Goal: Task Accomplishment & Management: Manage account settings

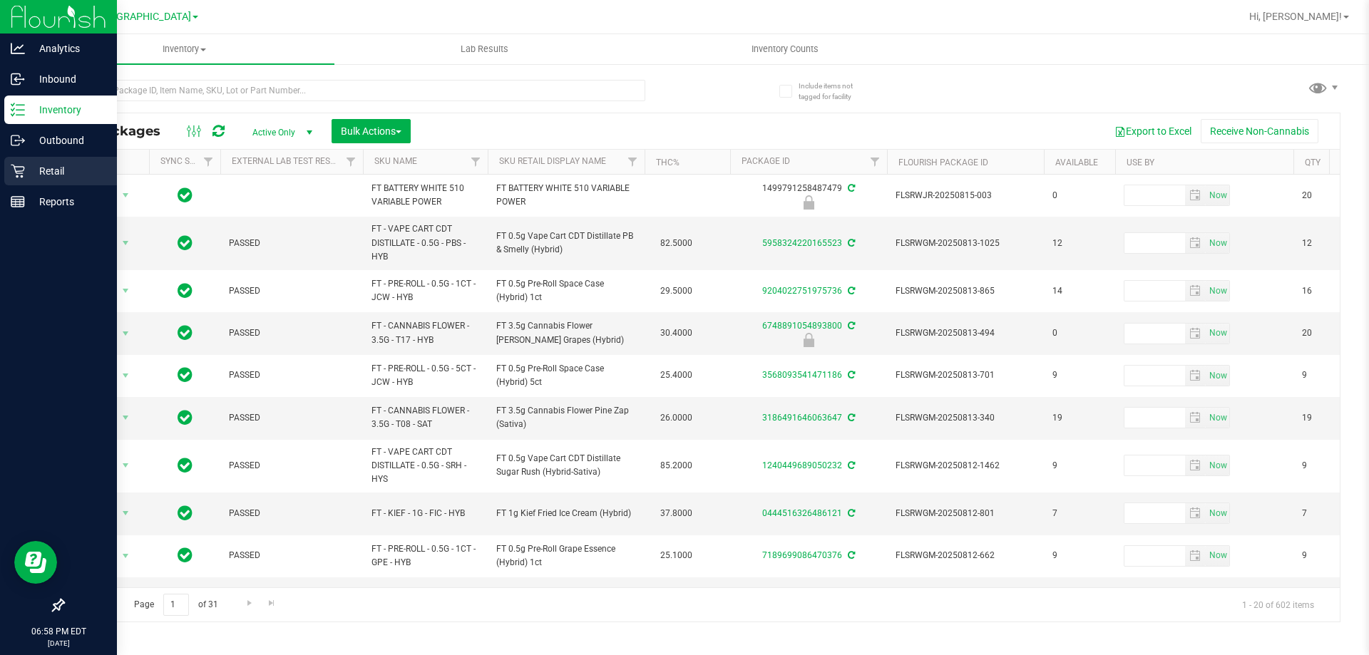
click at [39, 178] on p "Retail" at bounding box center [68, 171] width 86 height 17
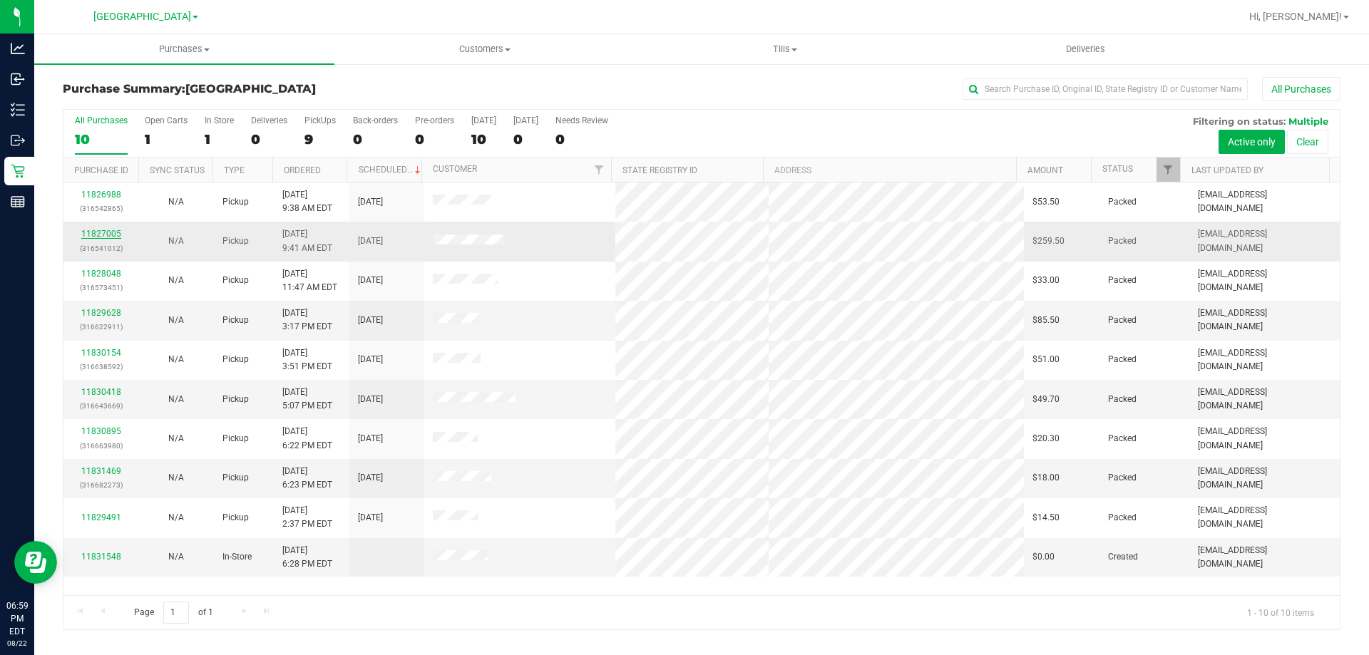
click at [101, 232] on link "11827005" at bounding box center [101, 234] width 40 height 10
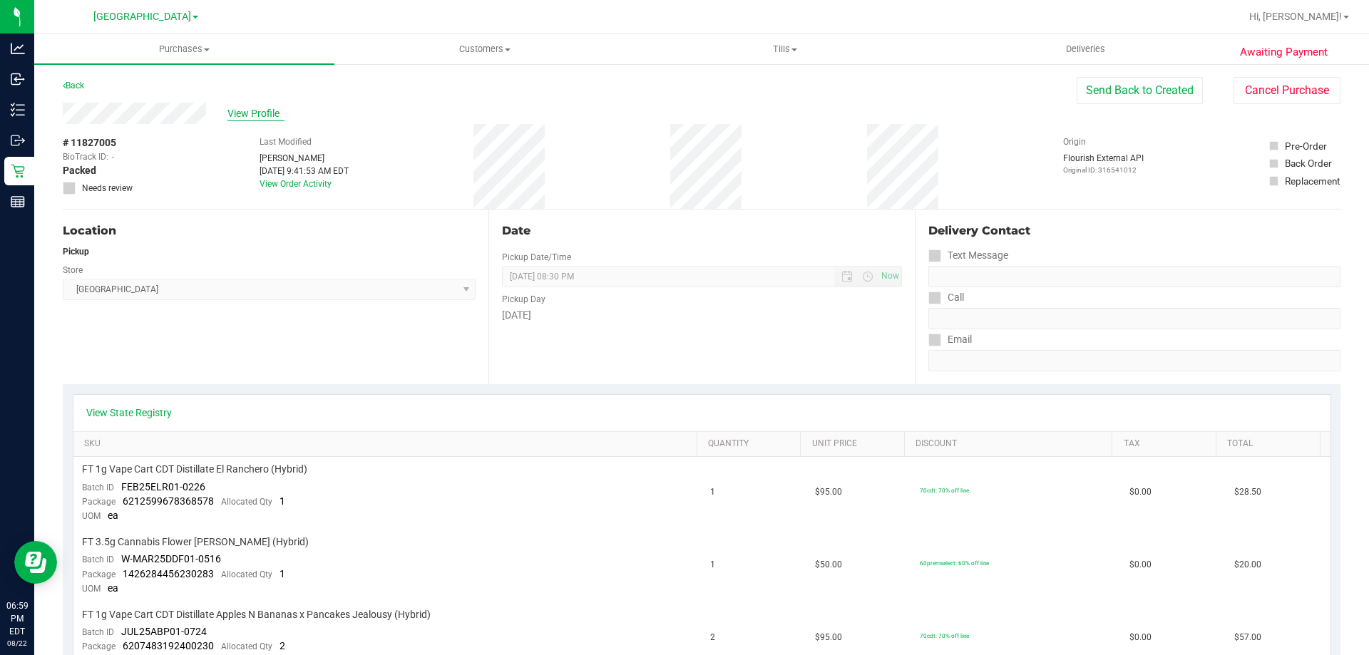
click at [250, 108] on span "View Profile" at bounding box center [256, 113] width 57 height 15
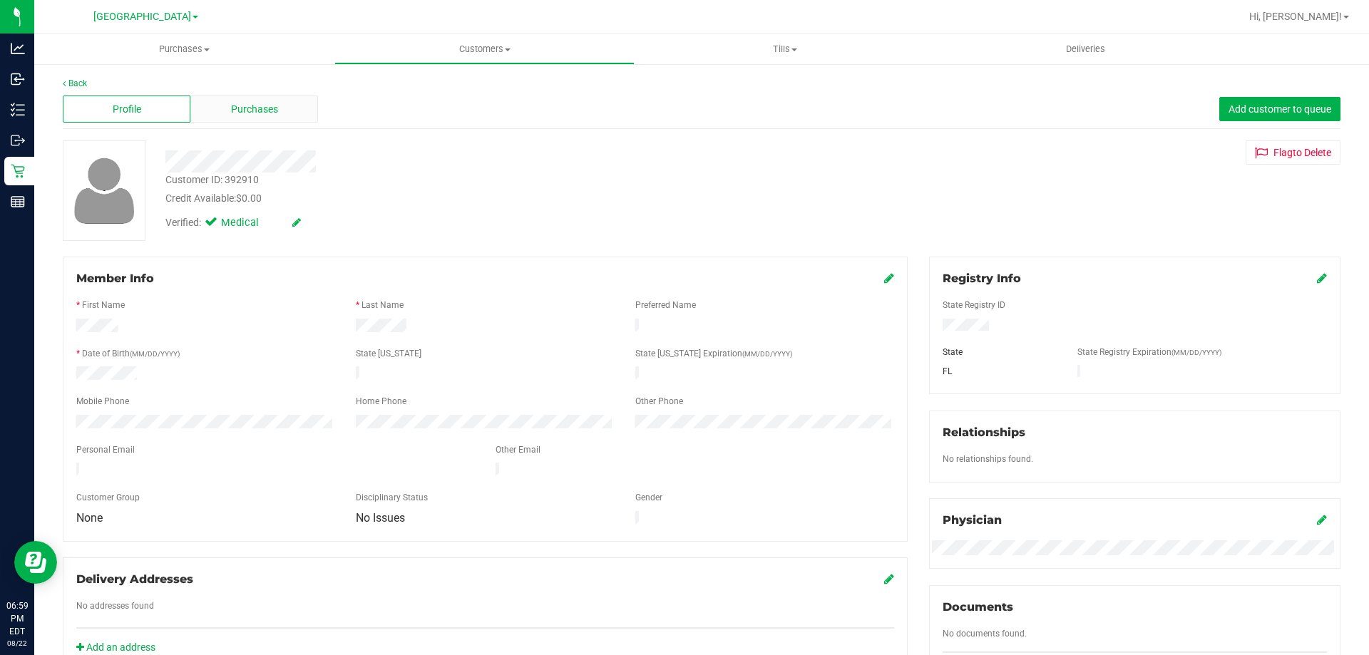
click at [257, 106] on span "Purchases" at bounding box center [254, 109] width 47 height 15
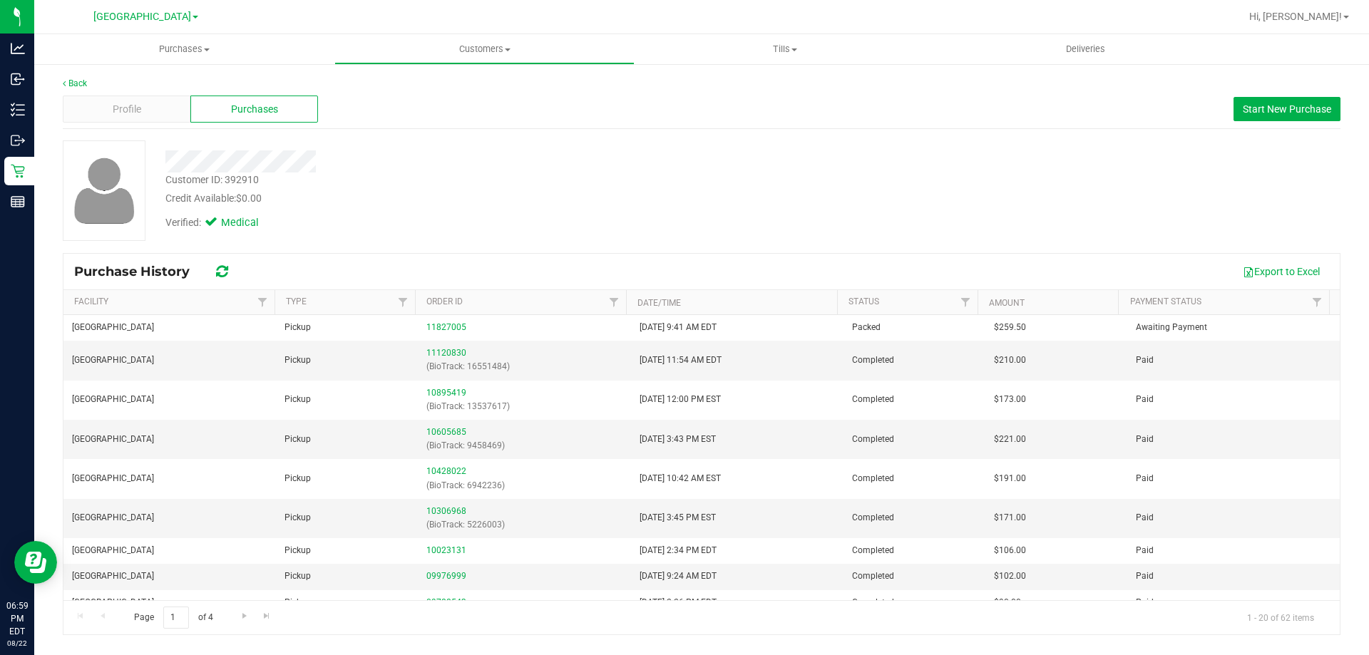
click at [703, 246] on div "Customer ID: 392910 Credit Available: $0.00 Verified: Medical" at bounding box center [702, 196] width 1278 height 112
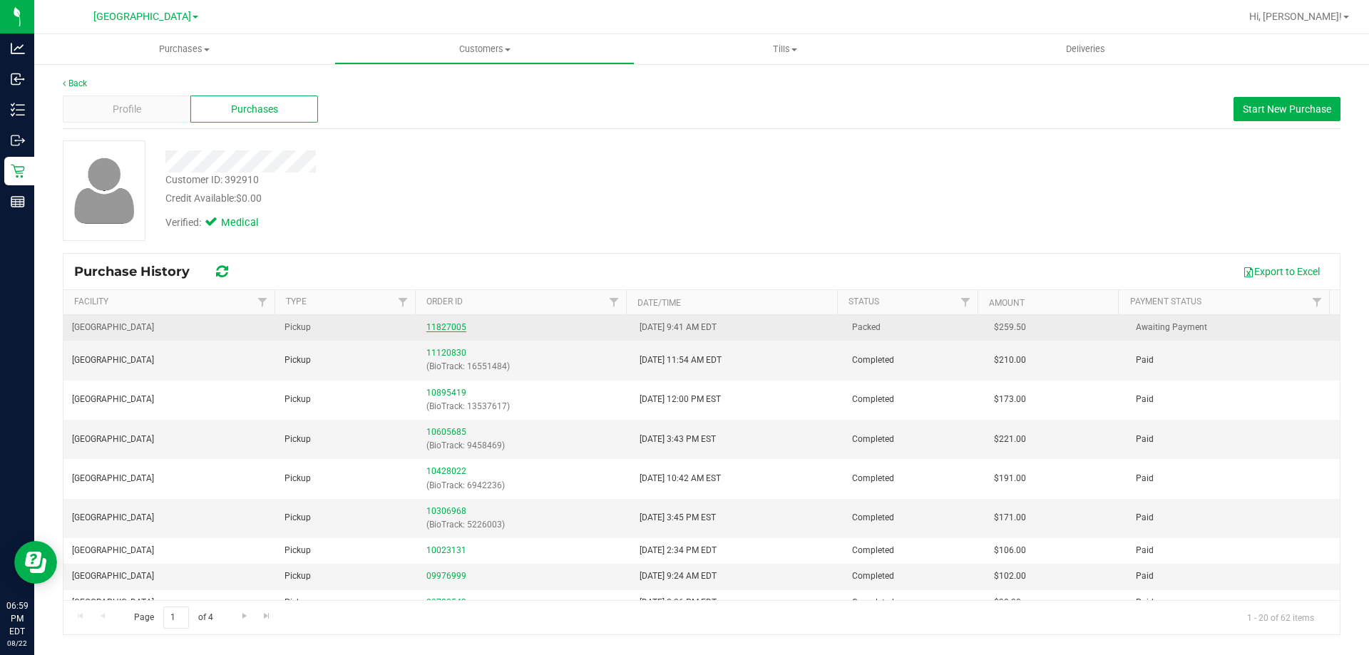
click at [439, 324] on link "11827005" at bounding box center [446, 327] width 40 height 10
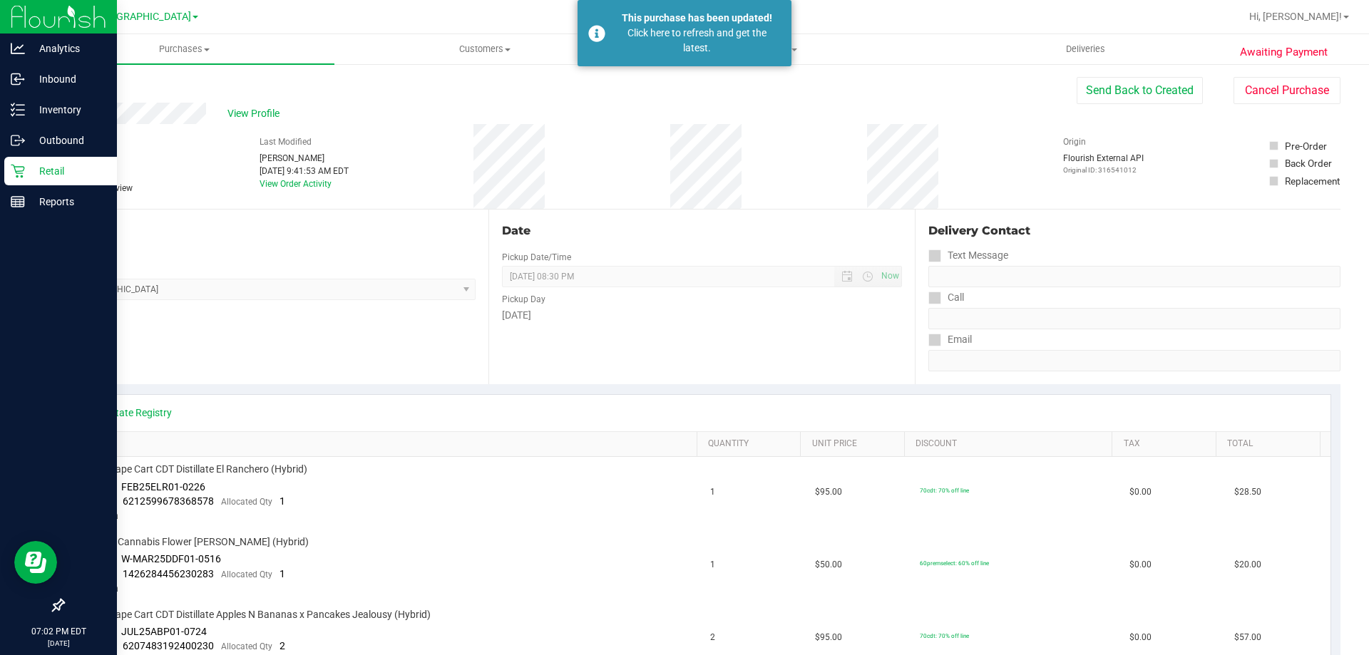
click at [35, 165] on p "Retail" at bounding box center [68, 171] width 86 height 17
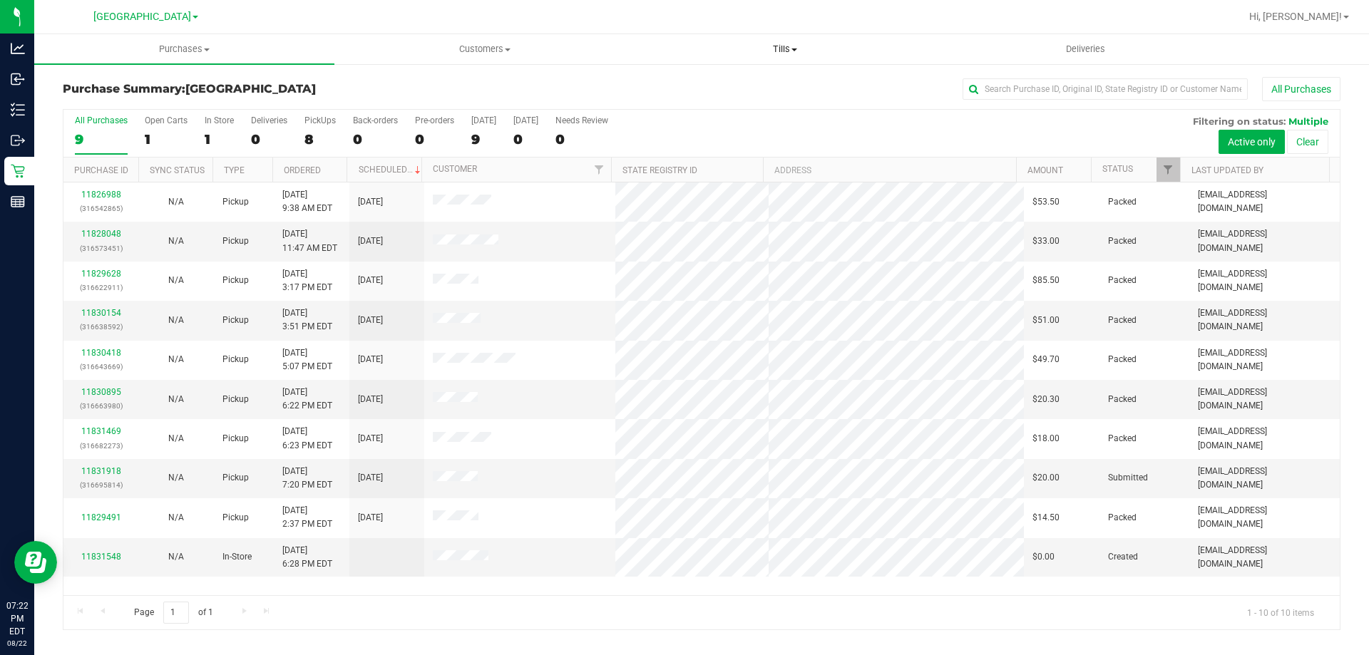
click at [789, 42] on uib-tab-heading "Tills Manage tills Reconcile e-payments" at bounding box center [784, 49] width 299 height 29
click at [775, 87] on li "Manage tills" at bounding box center [785, 86] width 300 height 17
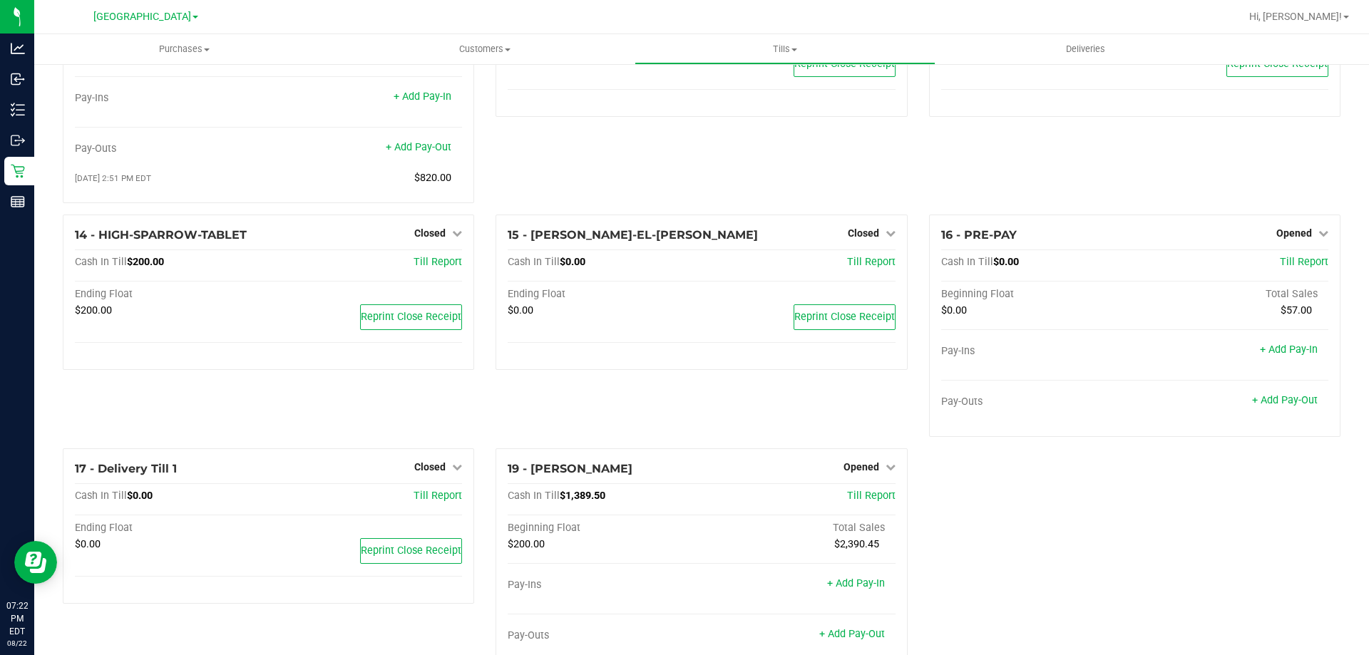
scroll to position [776, 0]
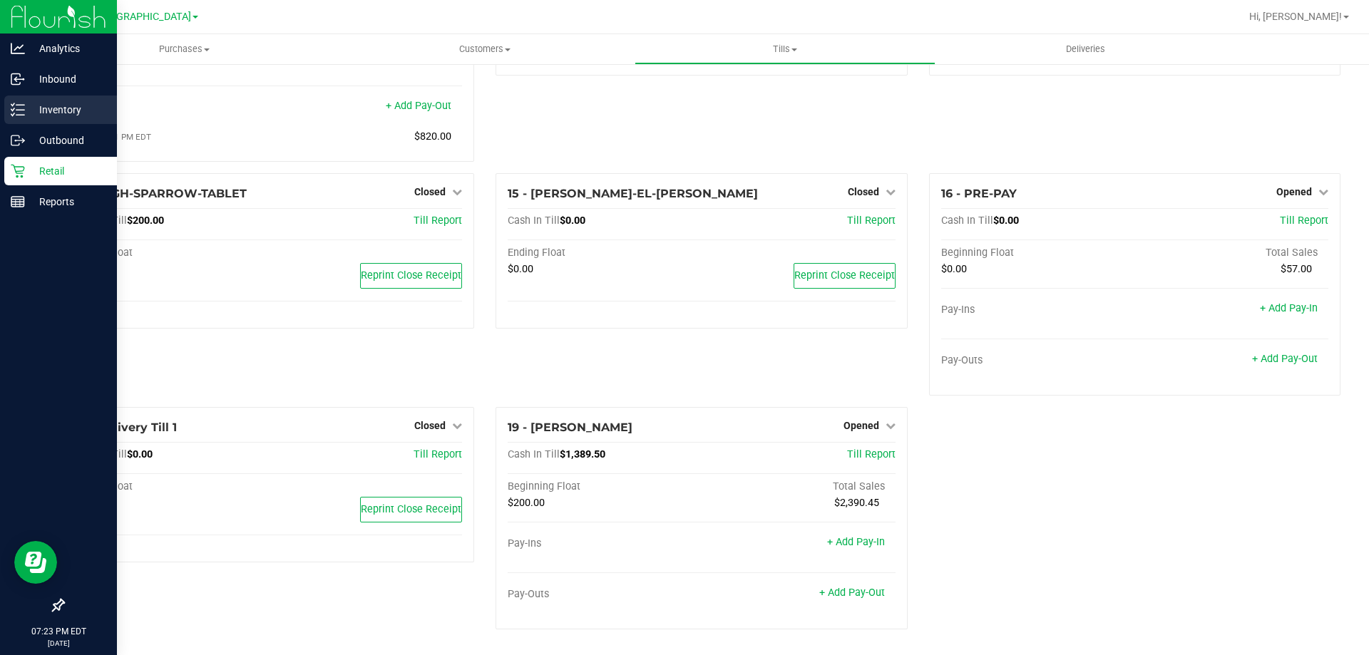
click at [13, 104] on icon at bounding box center [18, 110] width 14 height 14
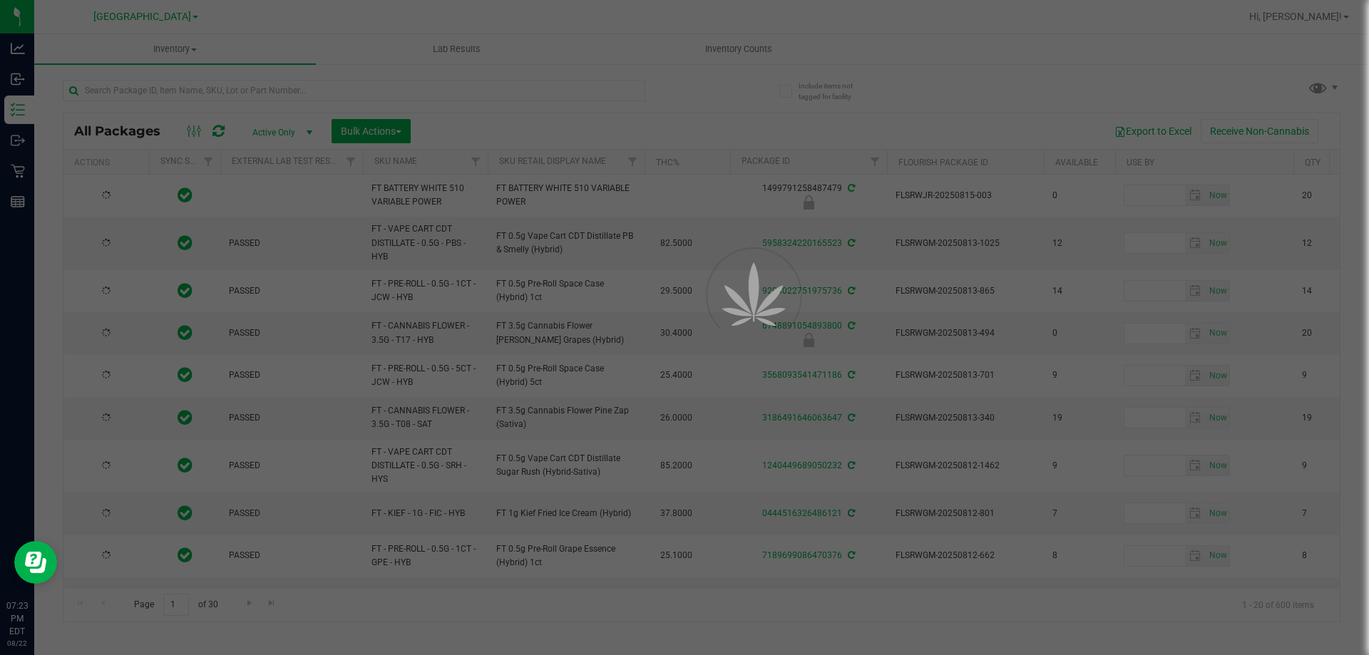
click at [223, 88] on div at bounding box center [684, 327] width 1369 height 655
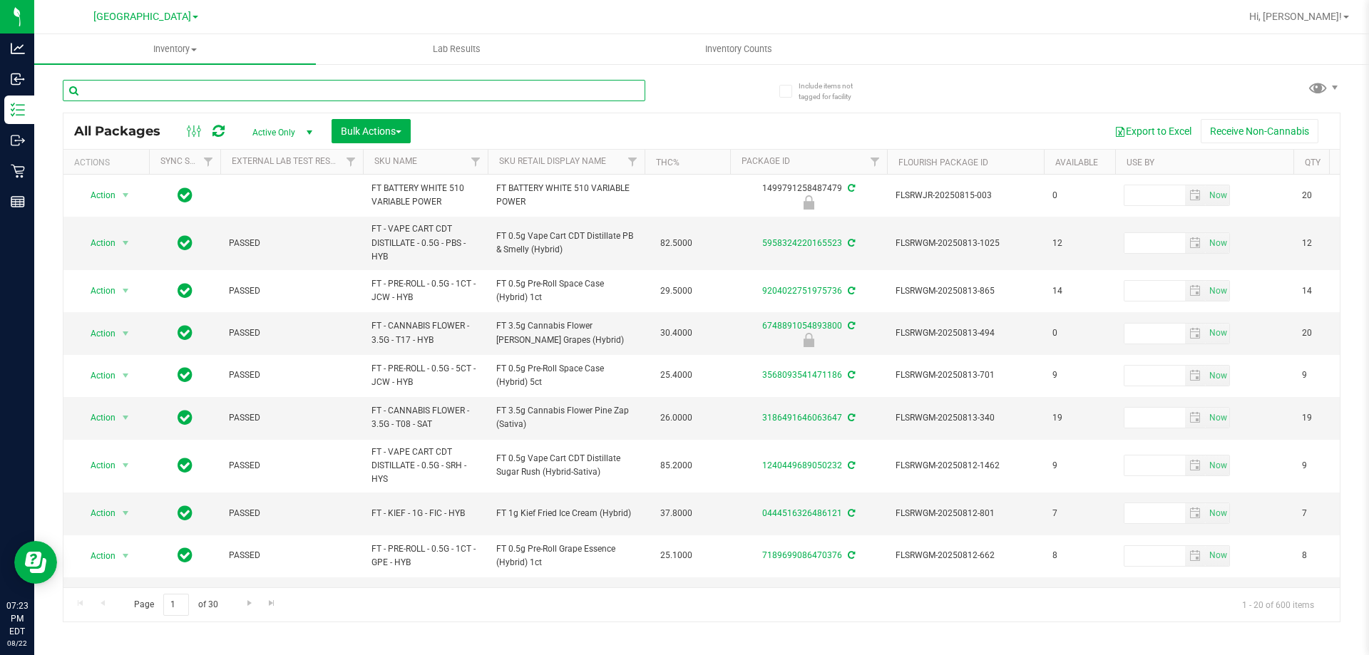
click at [193, 94] on input "text" at bounding box center [354, 90] width 583 height 21
type input "cim"
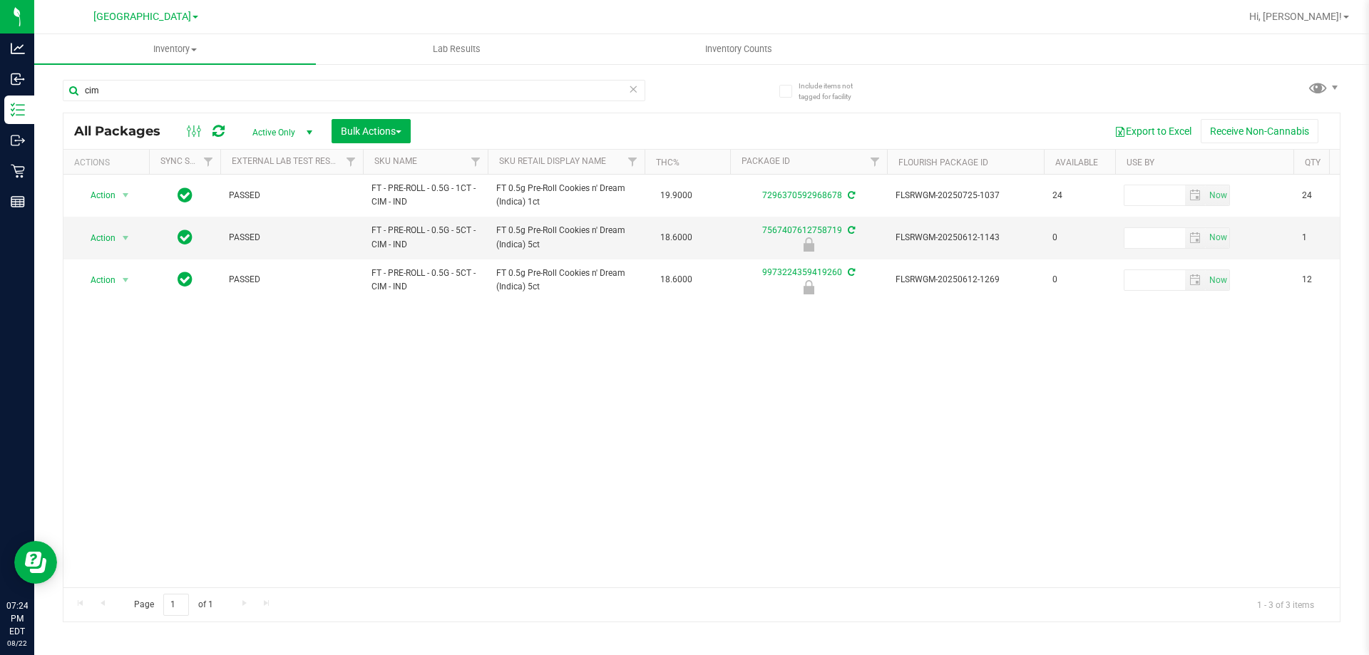
click at [627, 329] on div "Action Action Adjust qty Create package Edit attributes Global inventory Locate…" at bounding box center [701, 381] width 1277 height 413
click at [300, 91] on input "cim" at bounding box center [354, 90] width 583 height 21
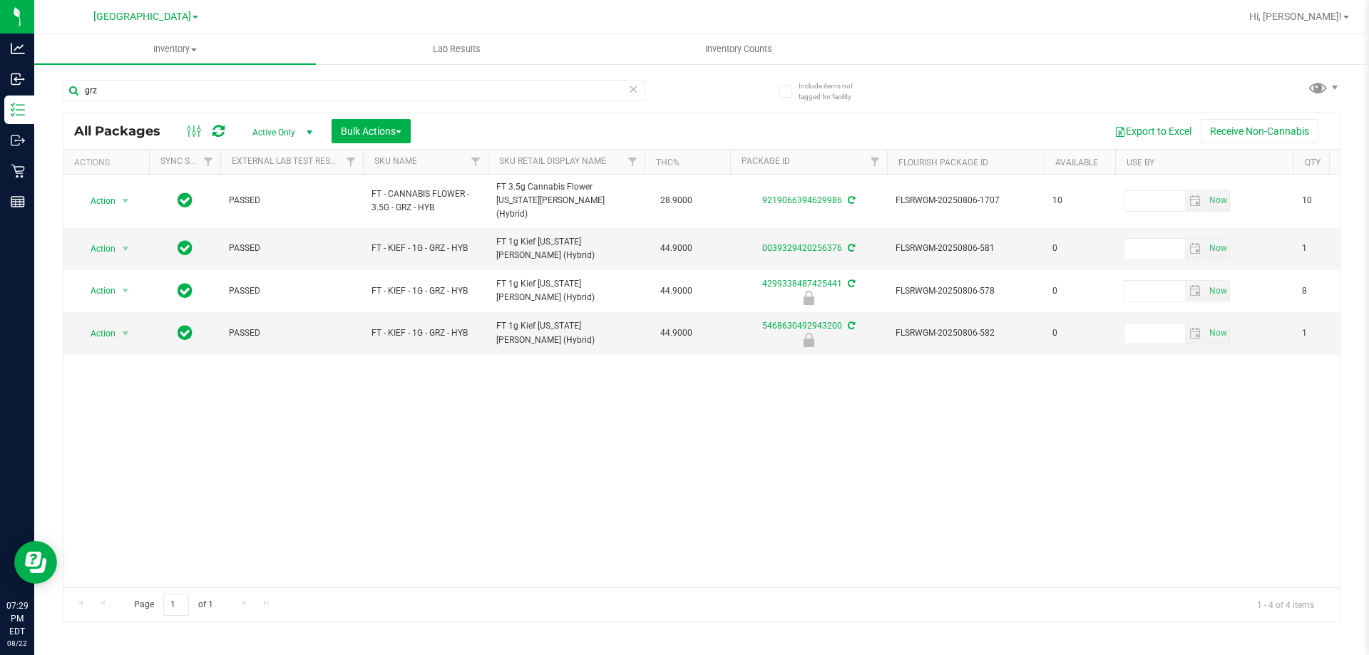
click at [608, 386] on div "Action Action Adjust qty Create package Edit attributes Global inventory Locate…" at bounding box center [701, 381] width 1277 height 413
click at [369, 88] on input "grz" at bounding box center [354, 90] width 583 height 21
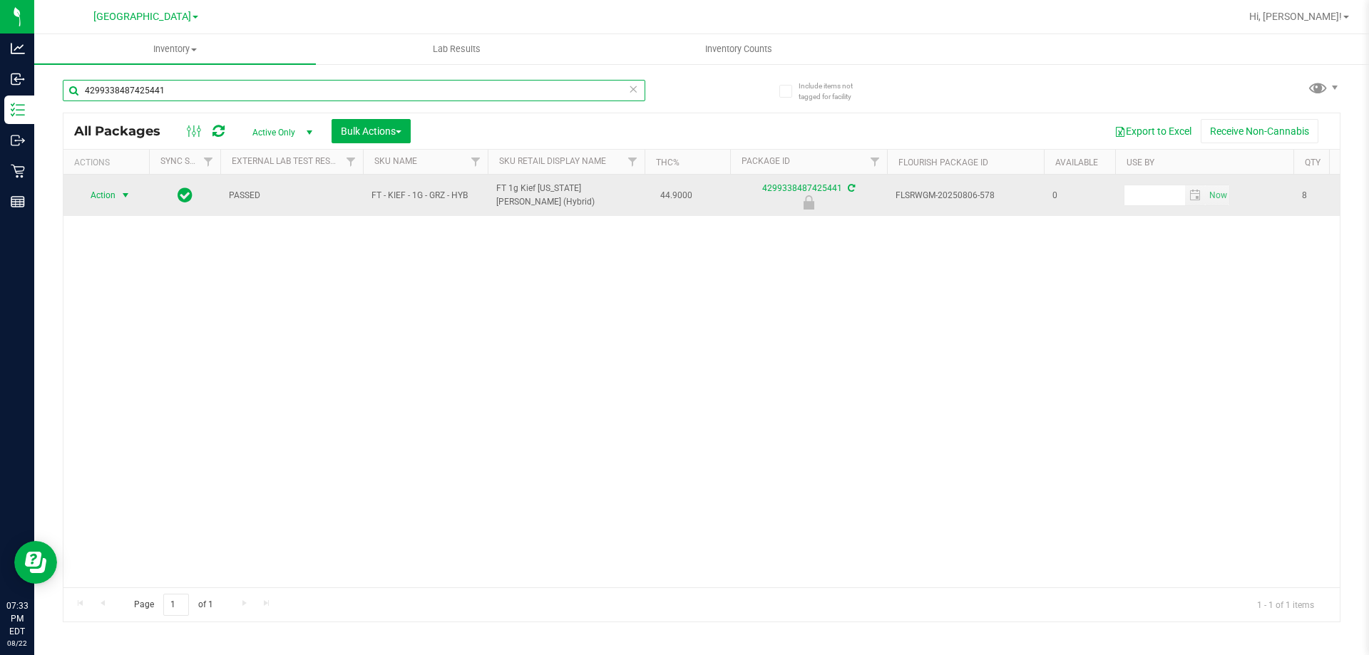
type input "4299338487425441"
click at [121, 193] on span "select" at bounding box center [125, 195] width 11 height 11
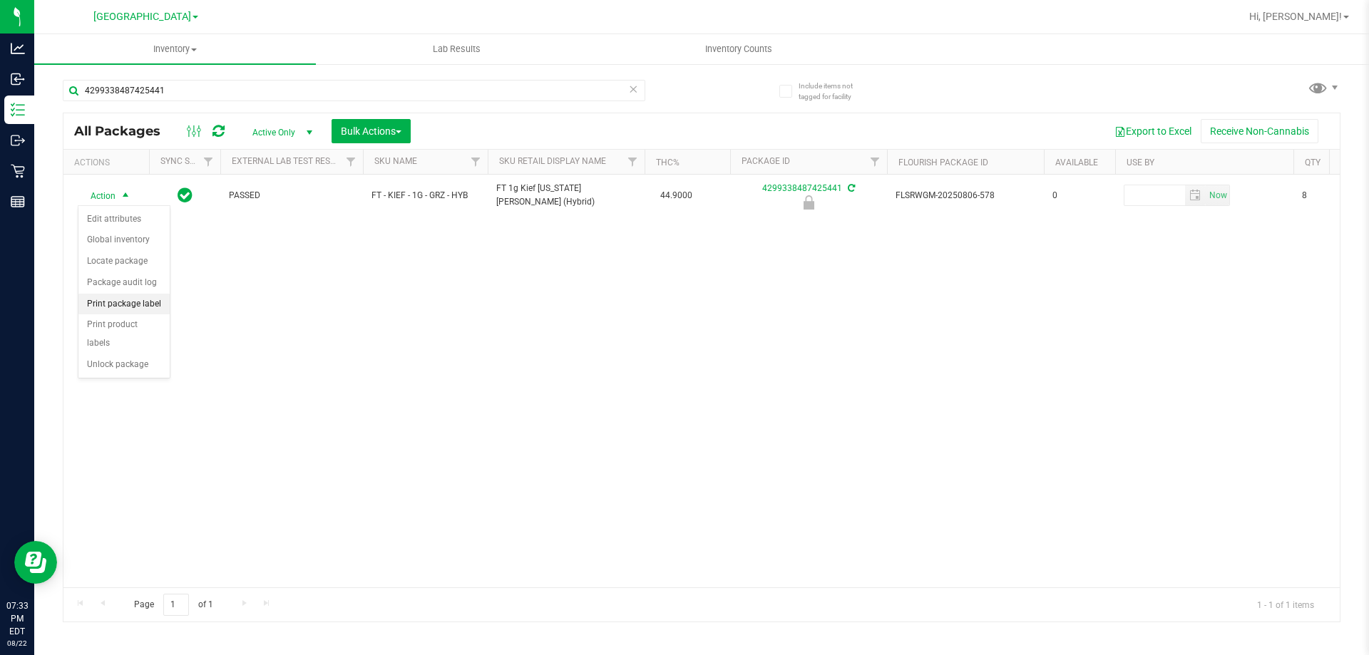
click at [161, 304] on li "Print package label" at bounding box center [123, 304] width 91 height 21
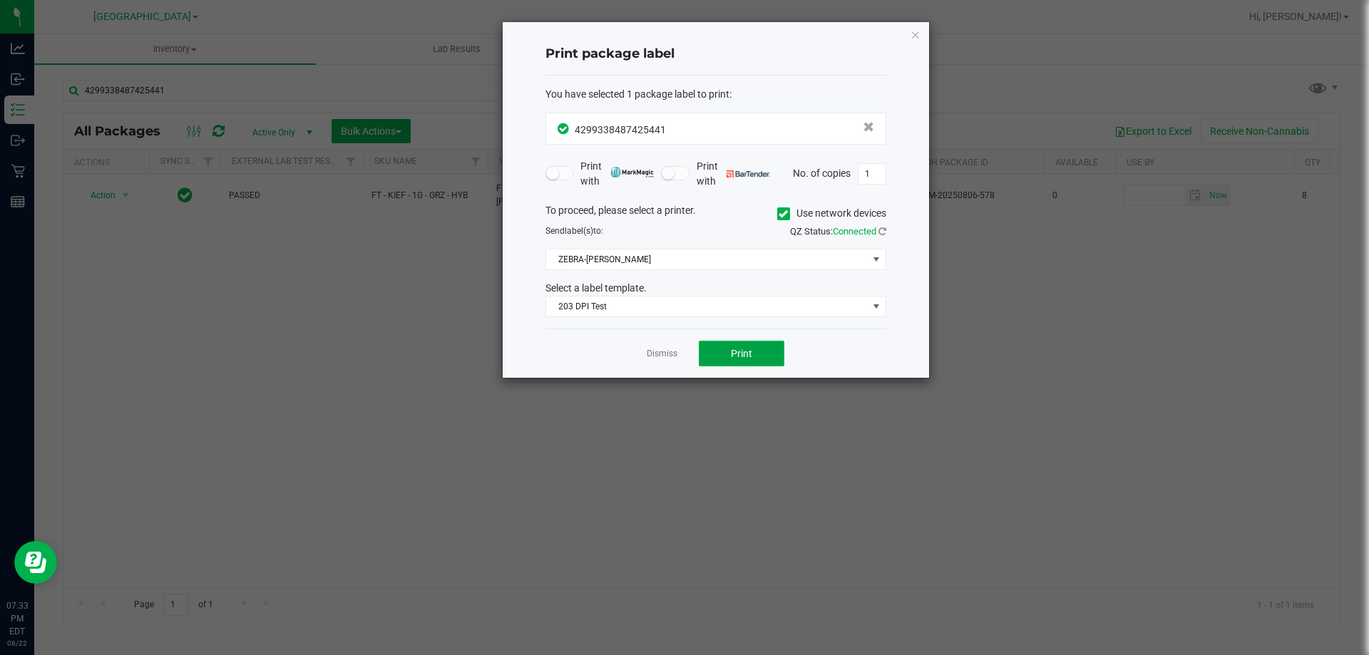
click at [765, 350] on button "Print" at bounding box center [742, 354] width 86 height 26
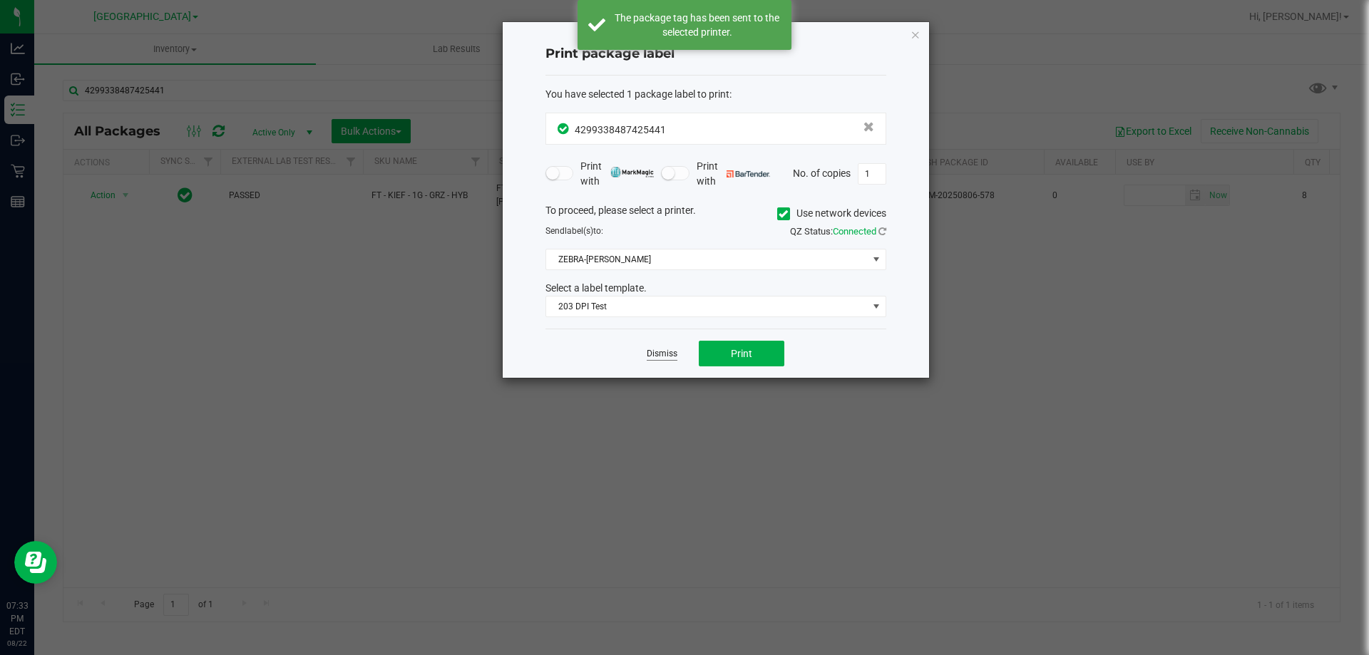
click at [657, 356] on link "Dismiss" at bounding box center [662, 354] width 31 height 12
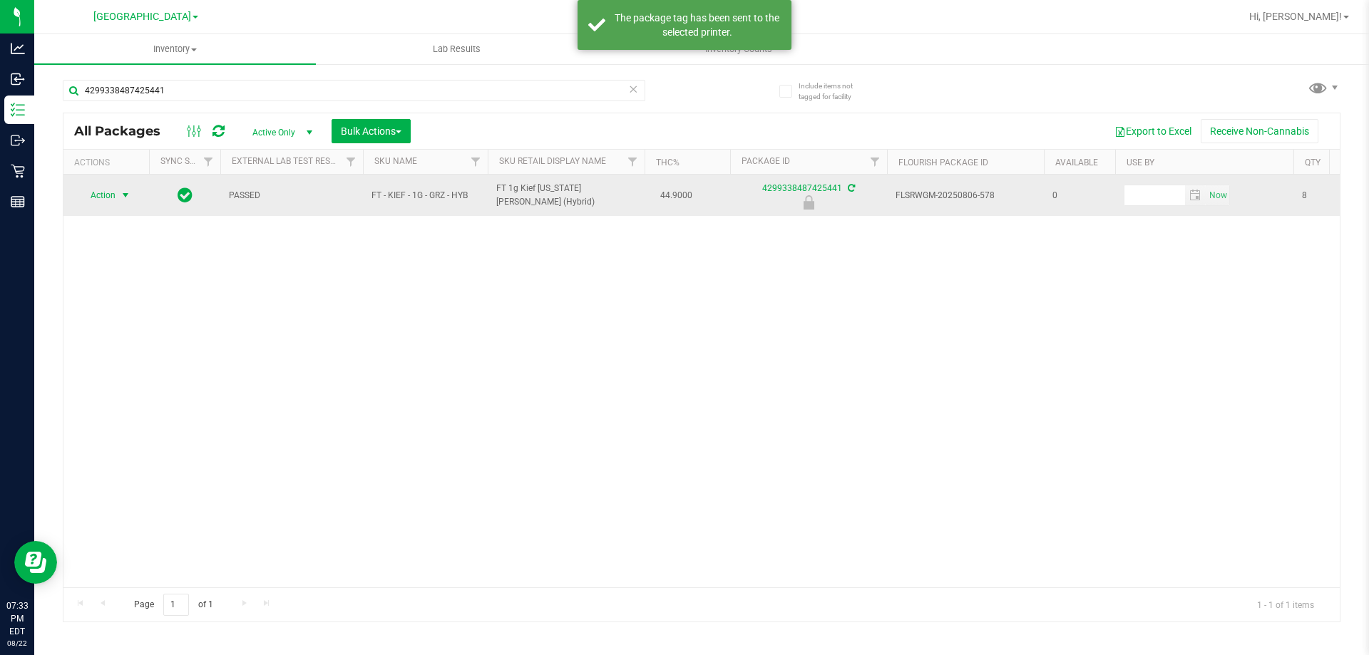
click at [123, 197] on span "select" at bounding box center [125, 195] width 11 height 11
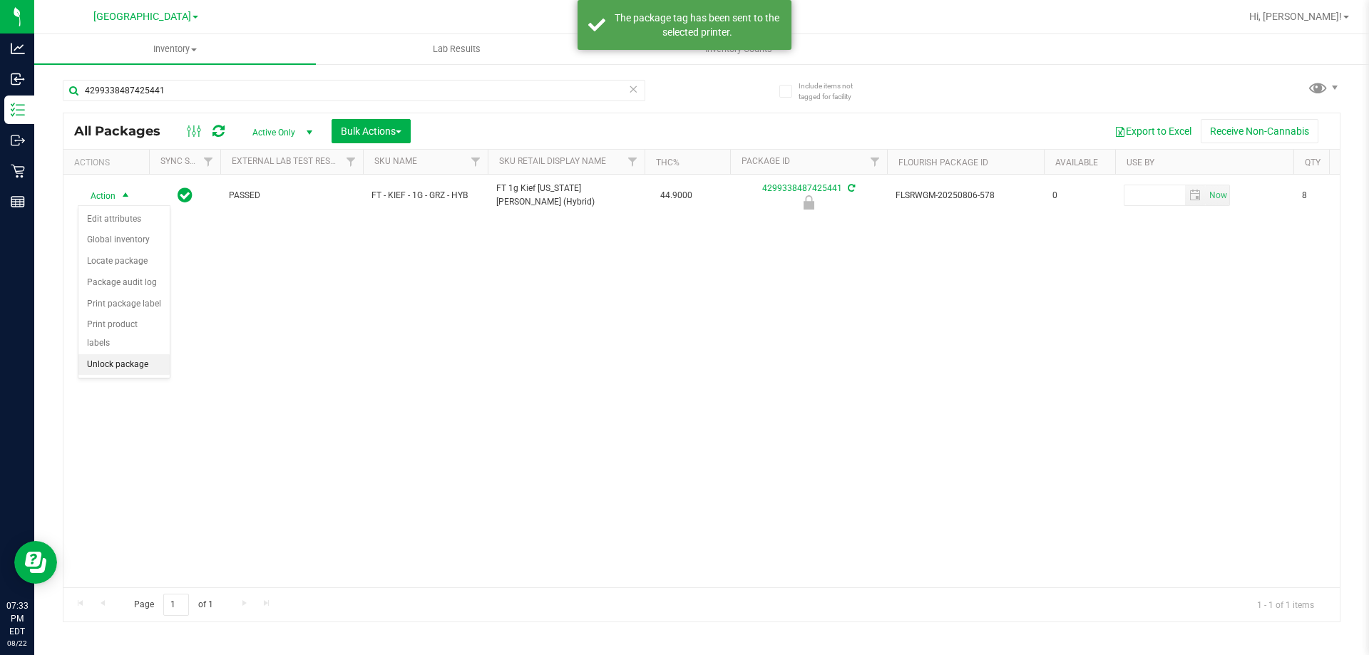
click at [133, 354] on li "Unlock package" at bounding box center [123, 364] width 91 height 21
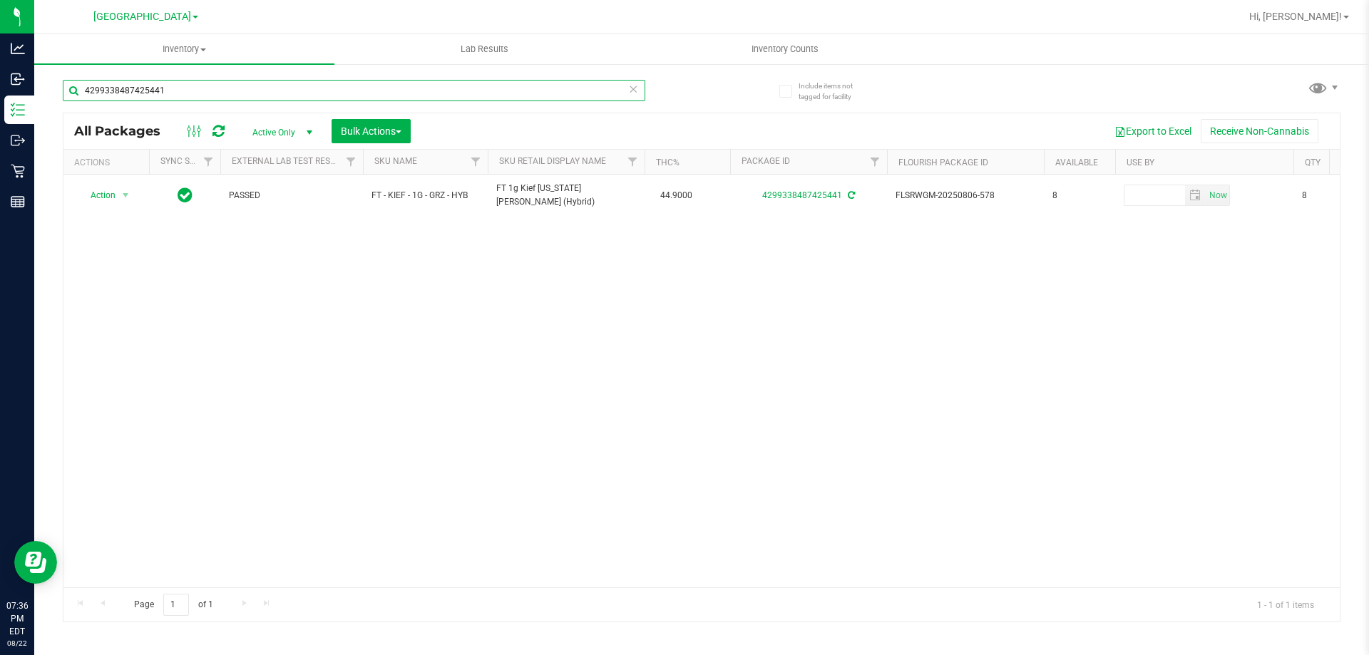
click at [235, 86] on input "4299338487425441" at bounding box center [354, 90] width 583 height 21
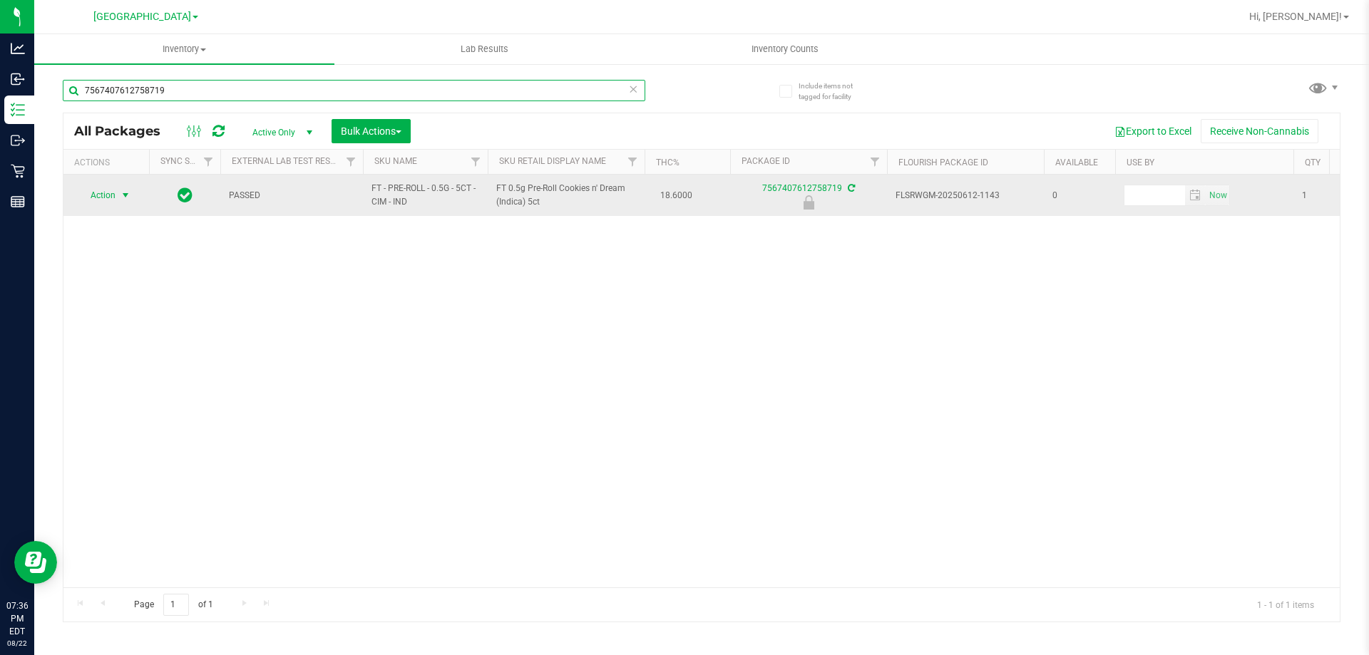
type input "7567407612758719"
click at [123, 195] on span "select" at bounding box center [125, 195] width 11 height 11
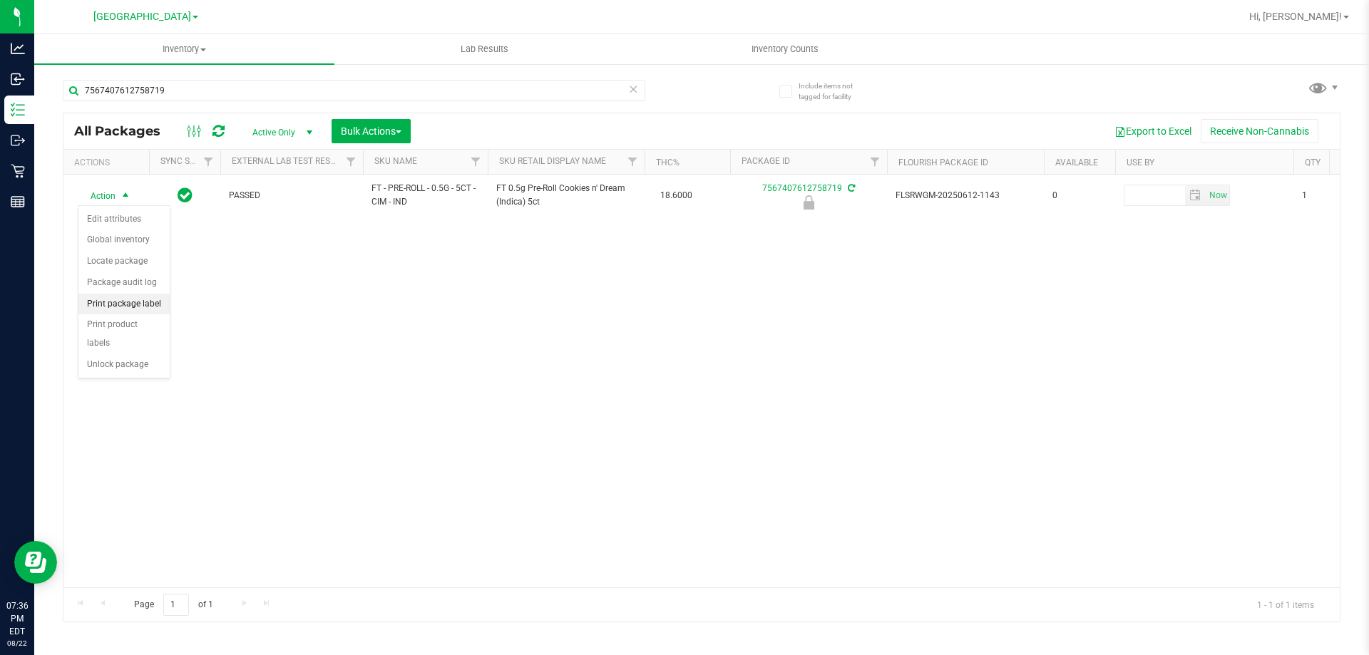
click at [153, 302] on li "Print package label" at bounding box center [123, 304] width 91 height 21
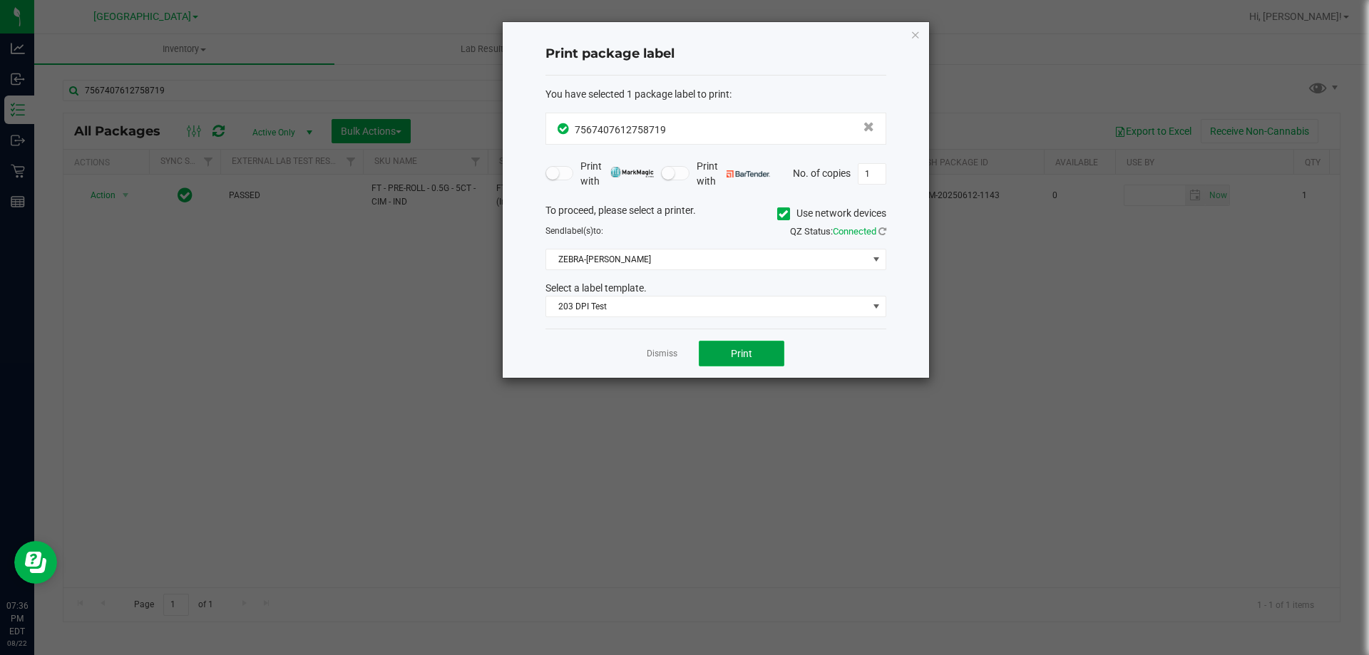
click at [750, 362] on button "Print" at bounding box center [742, 354] width 86 height 26
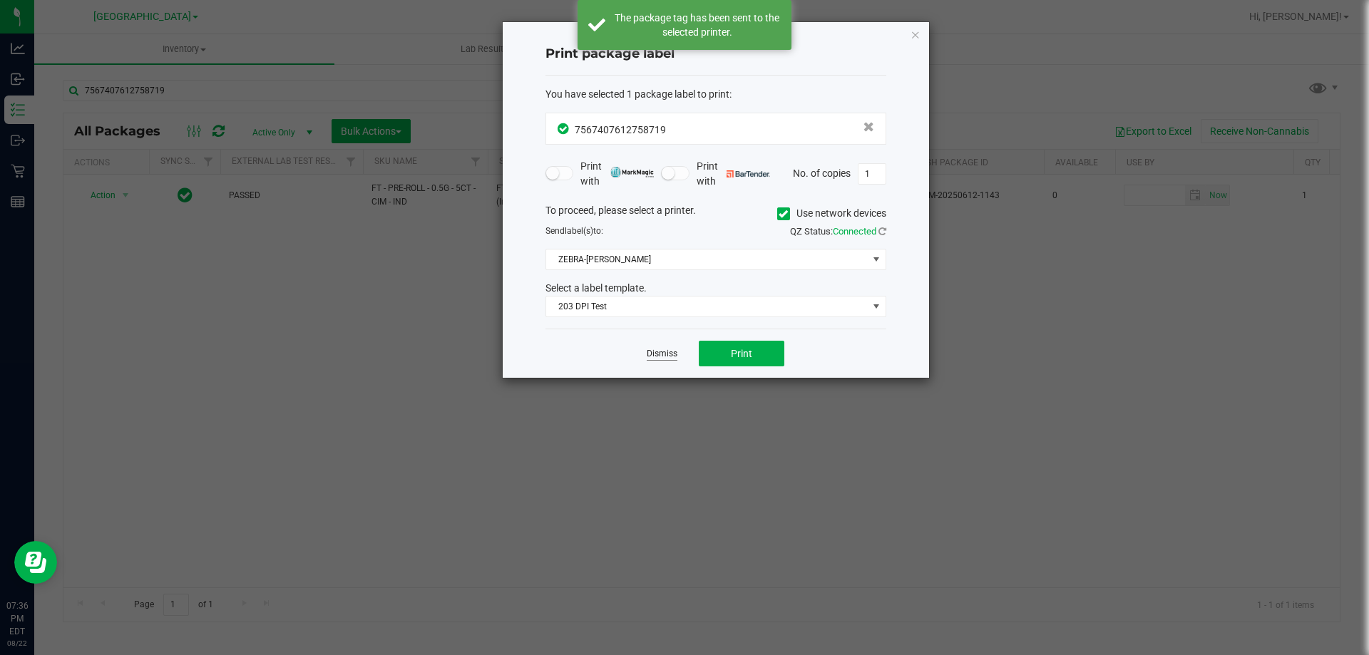
click at [663, 357] on link "Dismiss" at bounding box center [662, 354] width 31 height 12
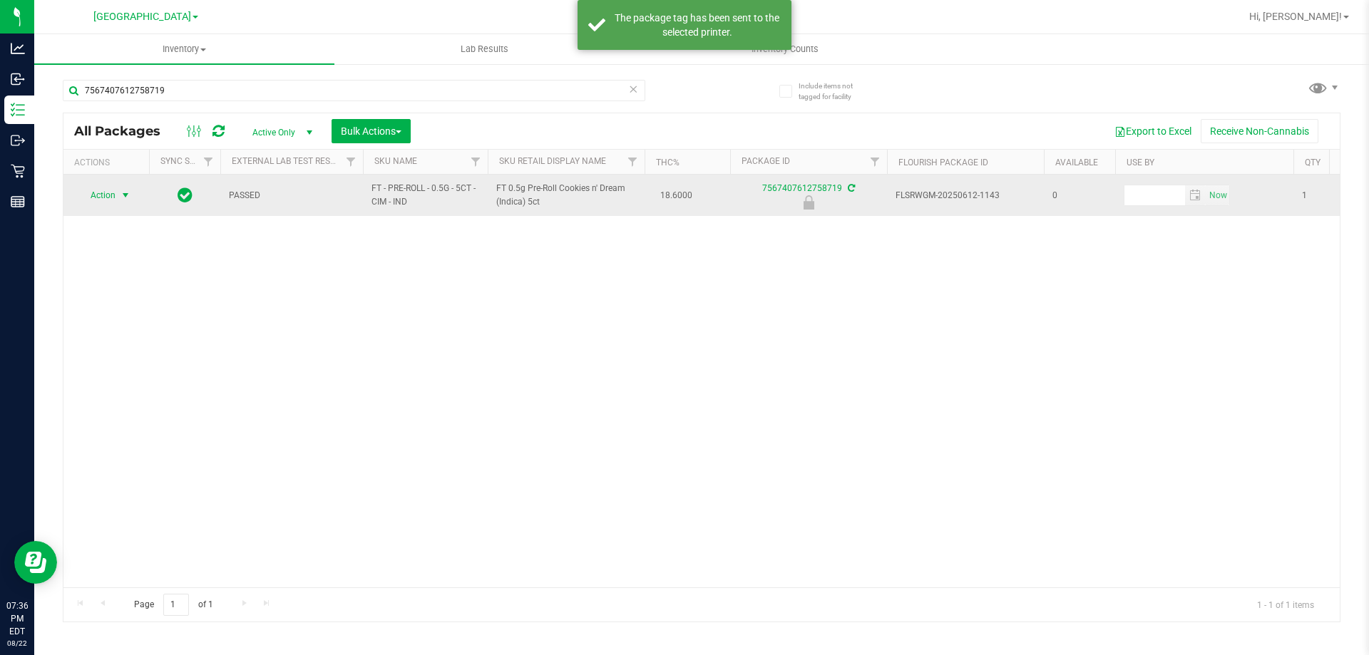
click at [113, 193] on span "Action" at bounding box center [97, 195] width 39 height 20
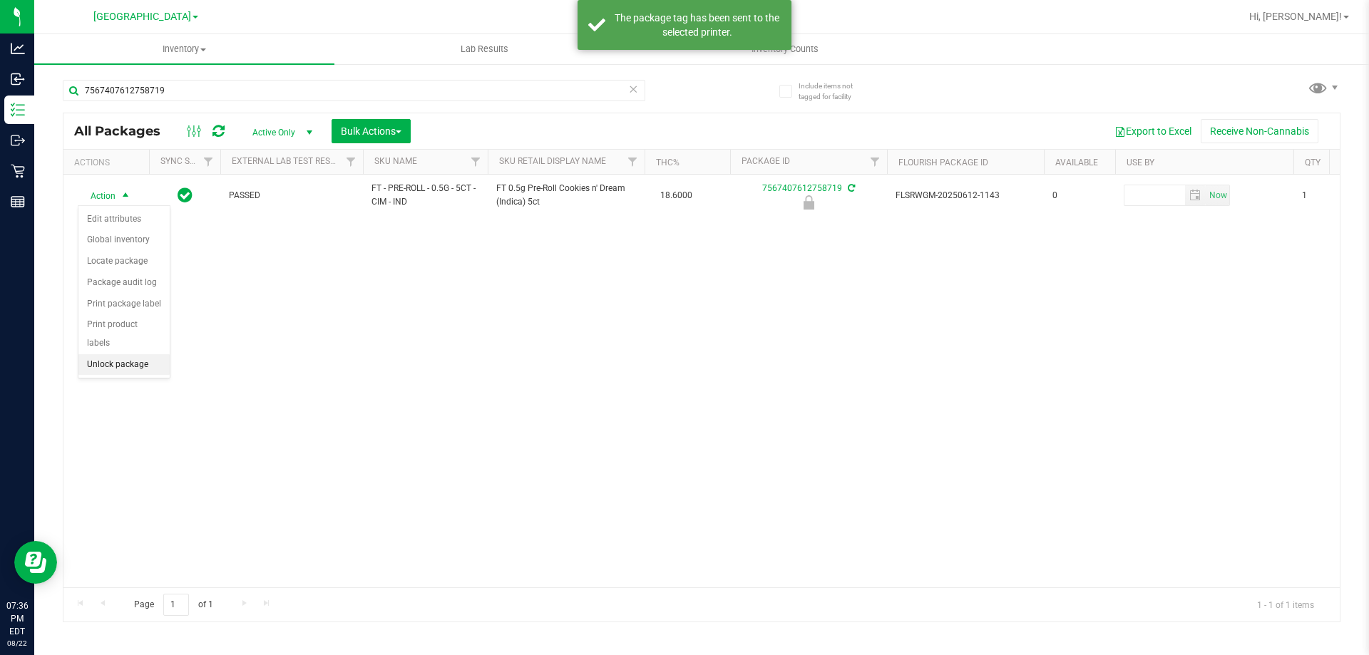
click at [128, 354] on li "Unlock package" at bounding box center [123, 364] width 91 height 21
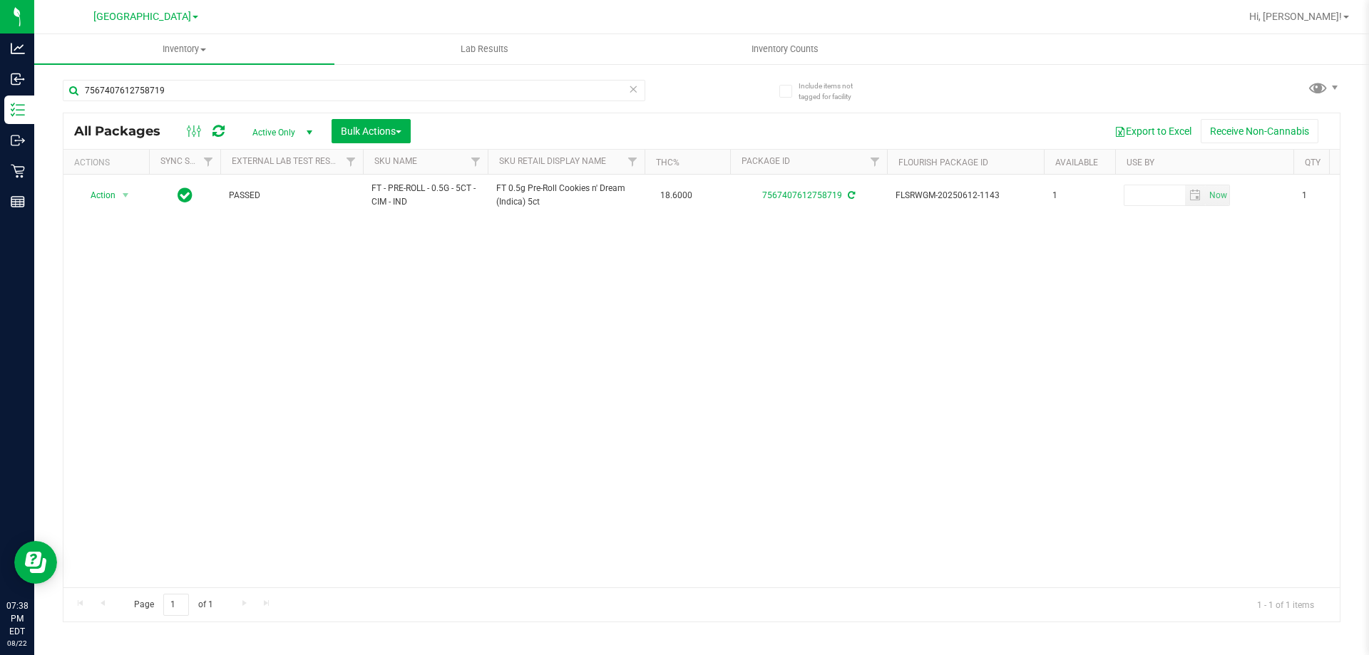
click at [676, 98] on div "7567407612758719" at bounding box center [382, 90] width 639 height 46
click at [685, 103] on div "7567407612758719" at bounding box center [382, 90] width 639 height 46
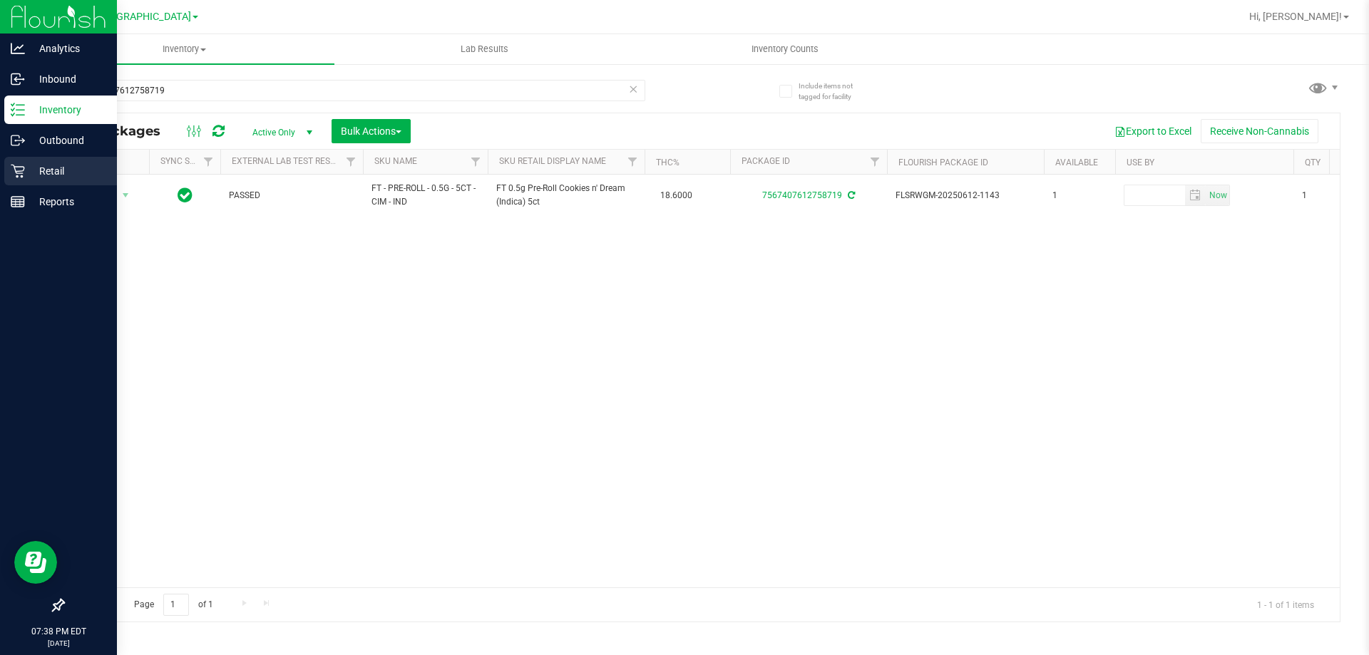
click at [26, 180] on div "Retail" at bounding box center [60, 171] width 113 height 29
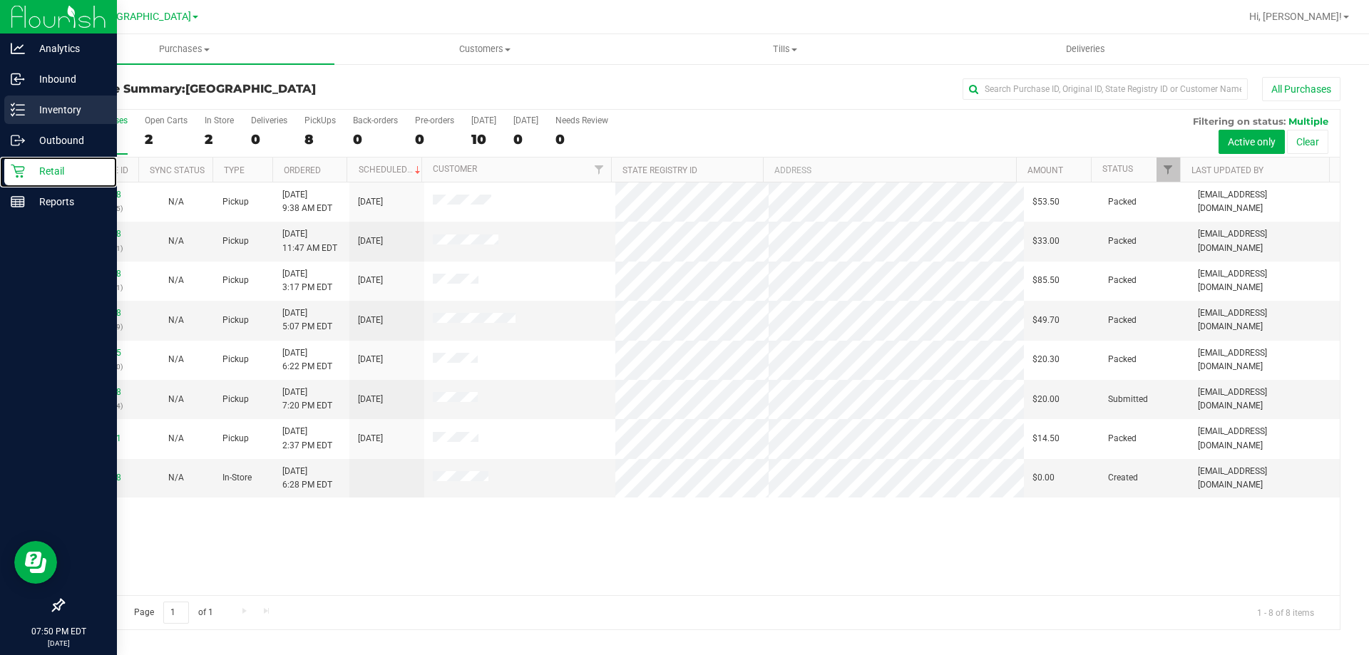
click at [20, 115] on line at bounding box center [20, 115] width 8 height 0
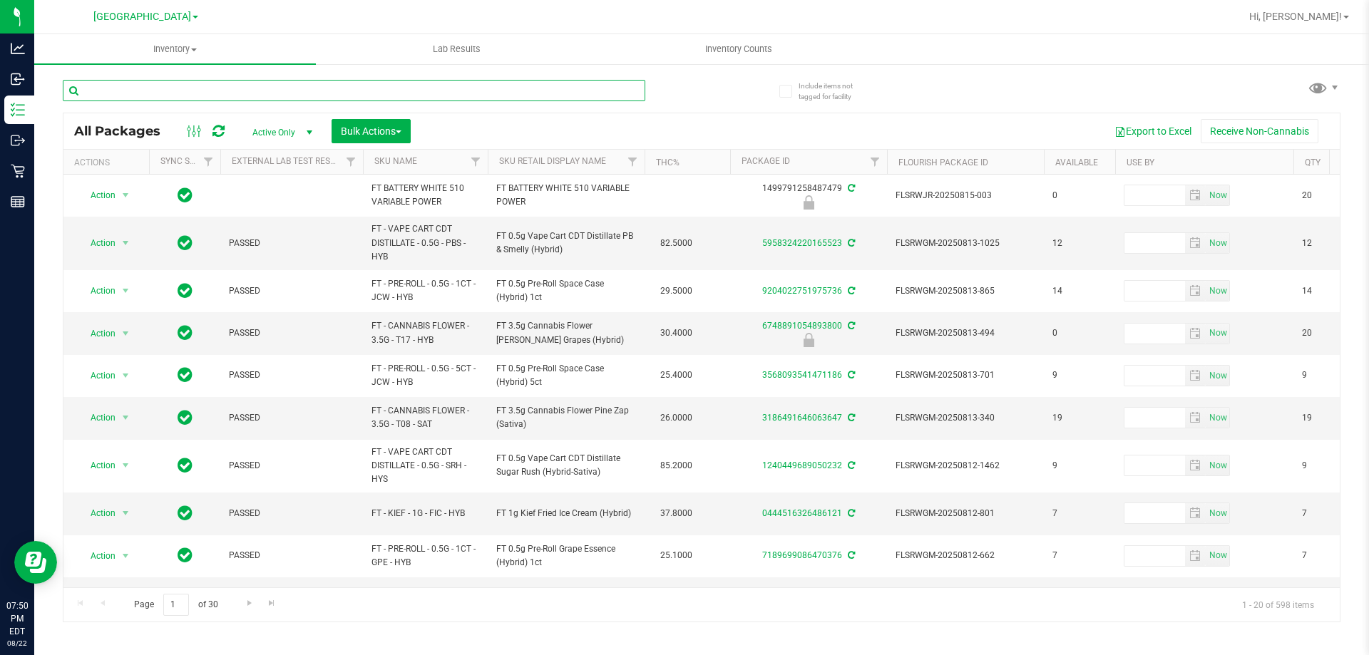
click at [310, 86] on input "text" at bounding box center [354, 90] width 583 height 21
type input "t16"
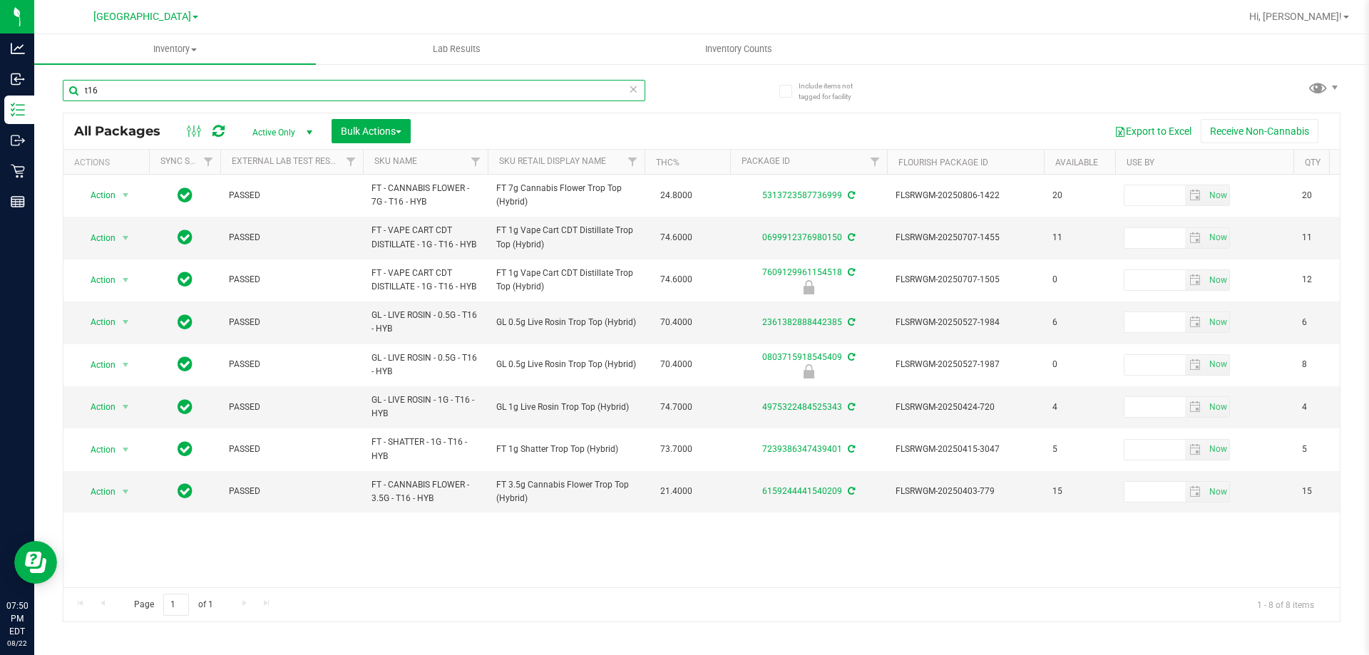
click at [329, 94] on input "t16" at bounding box center [354, 90] width 583 height 21
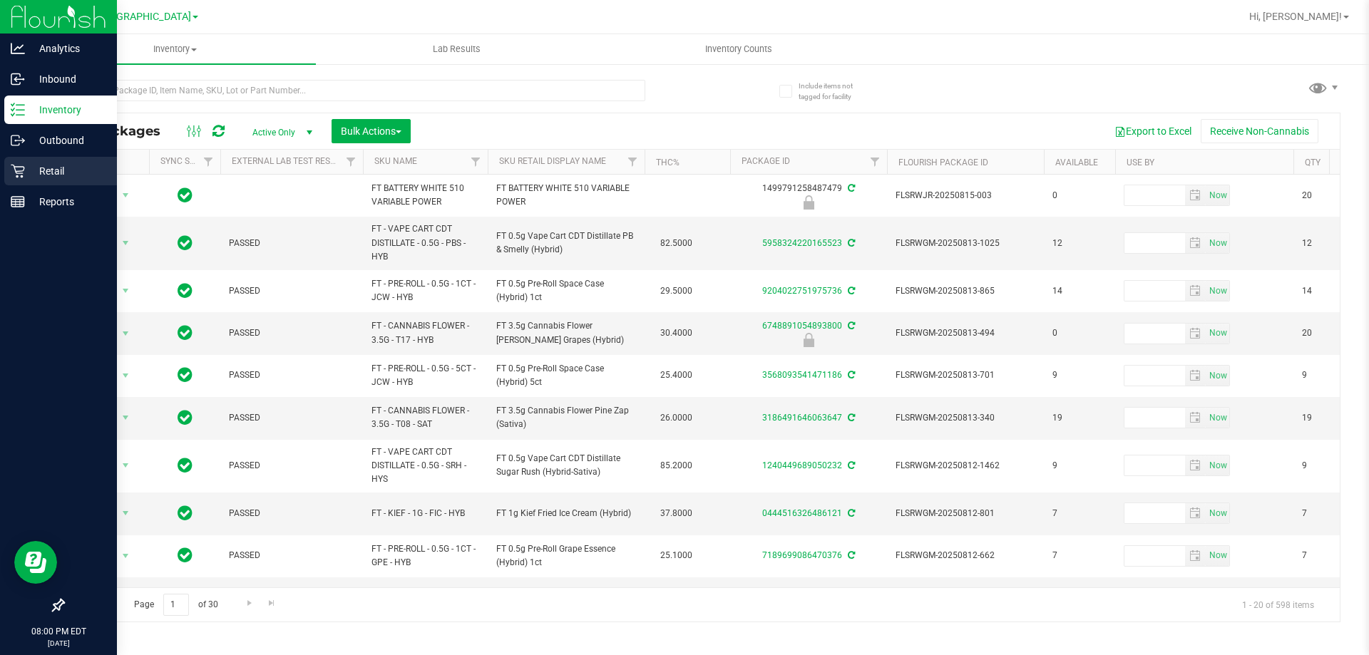
click at [16, 165] on icon at bounding box center [18, 171] width 14 height 14
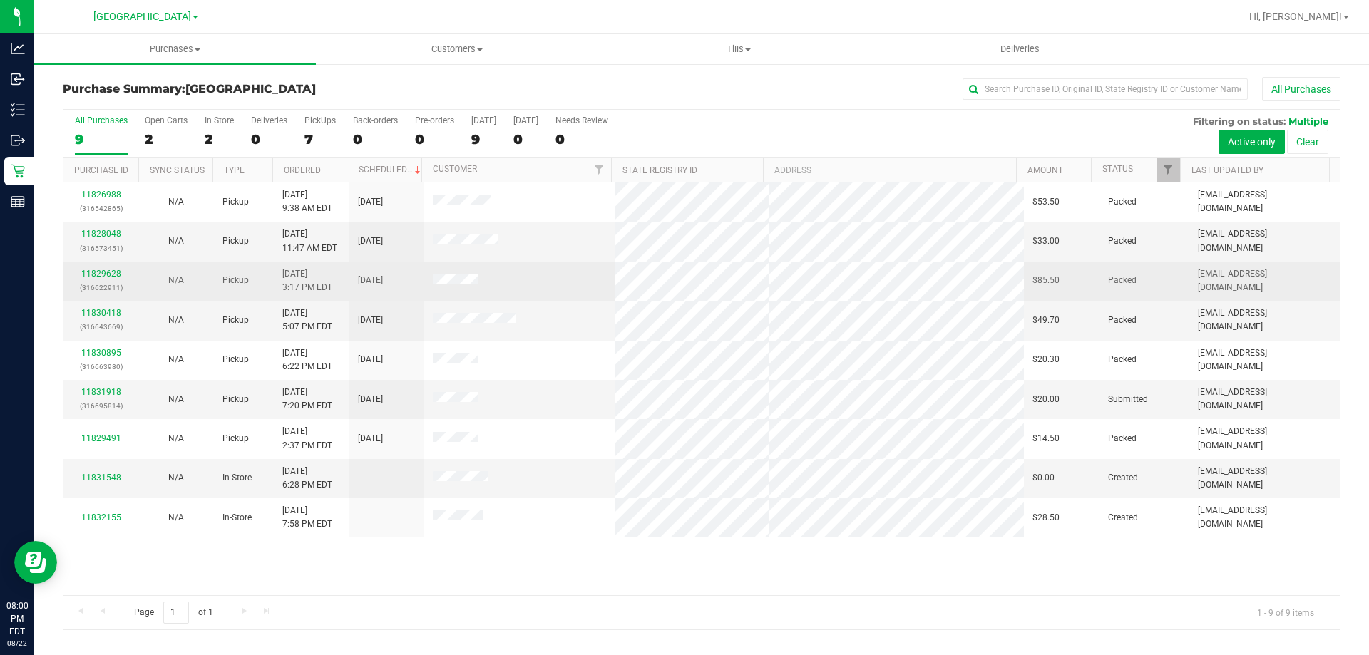
click at [140, 278] on td "N/A" at bounding box center [175, 281] width 75 height 39
click at [107, 269] on link "11829628" at bounding box center [101, 274] width 40 height 10
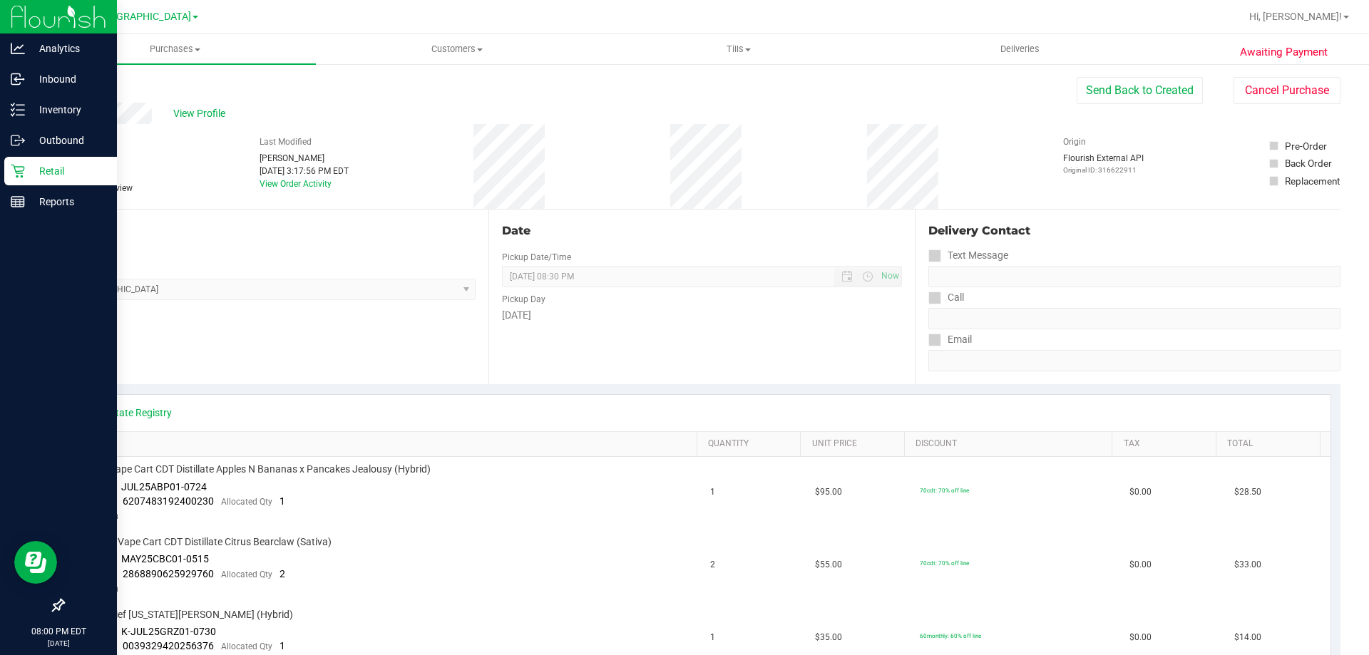
click at [17, 173] on icon at bounding box center [18, 171] width 14 height 14
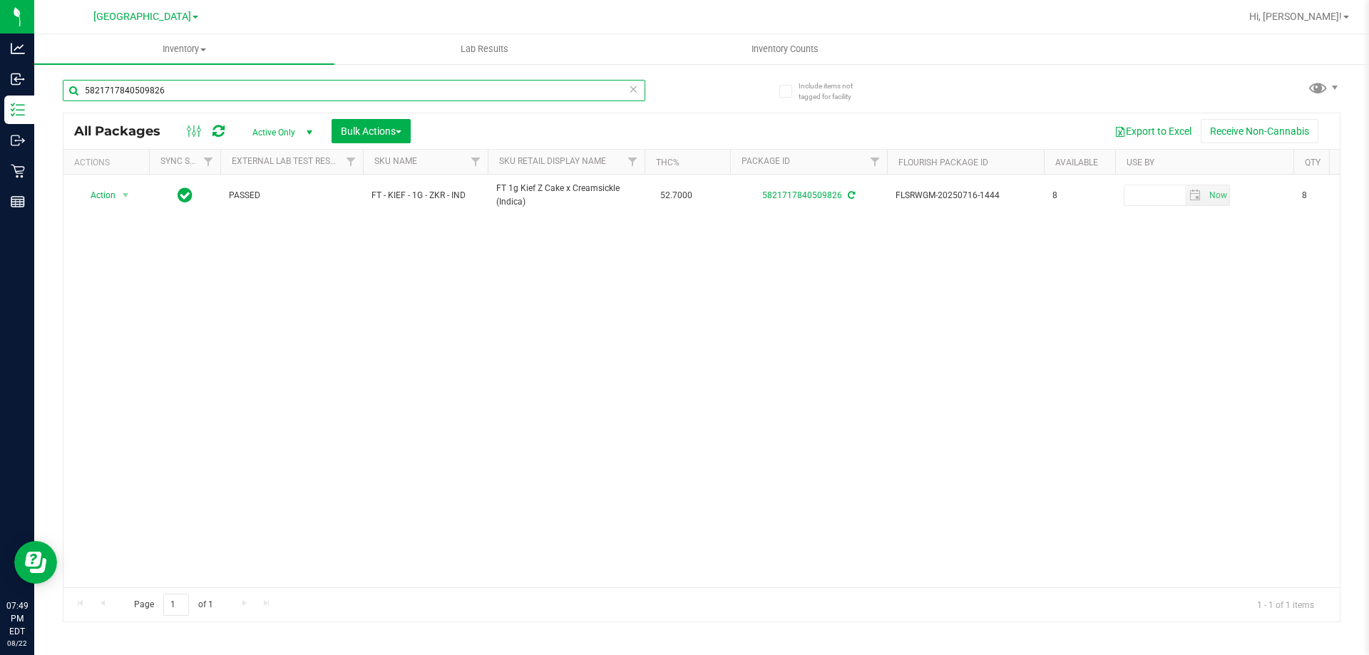
click at [165, 89] on input "5821717840509826" at bounding box center [354, 90] width 583 height 21
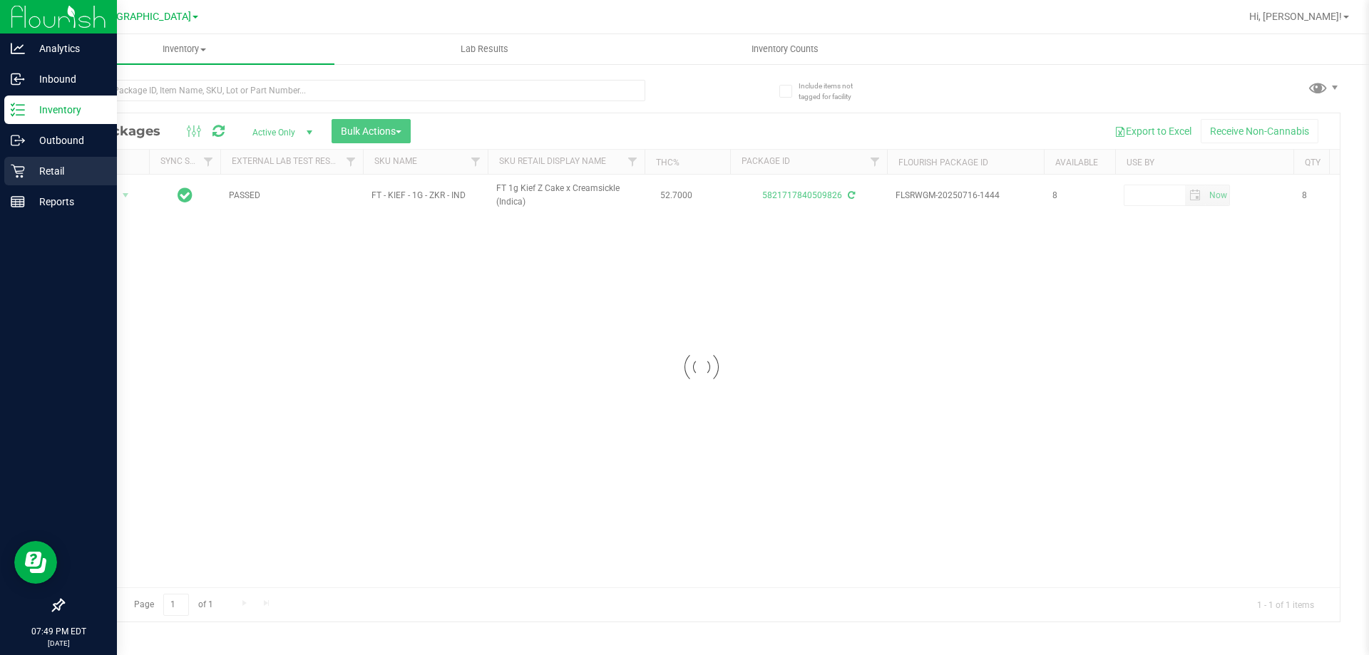
click at [24, 170] on icon at bounding box center [18, 171] width 14 height 14
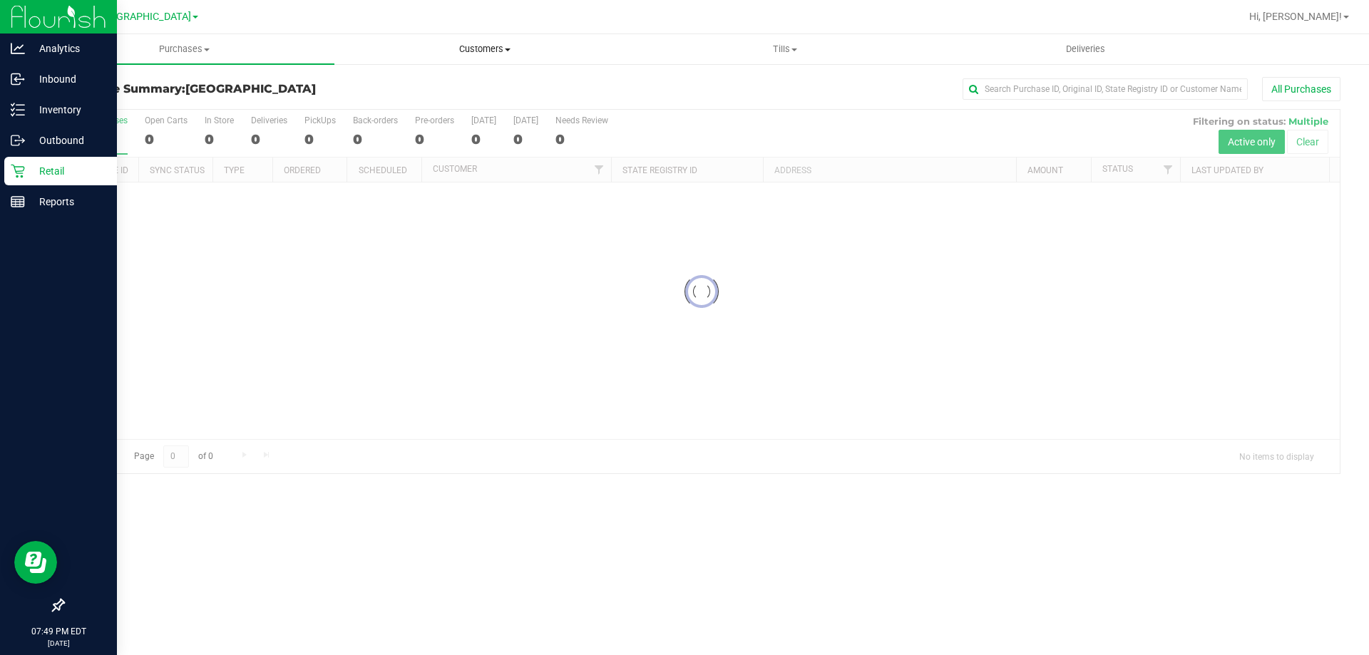
click at [461, 51] on span "Customers" at bounding box center [484, 49] width 299 height 13
click at [10, 200] on div "Reports" at bounding box center [60, 202] width 113 height 29
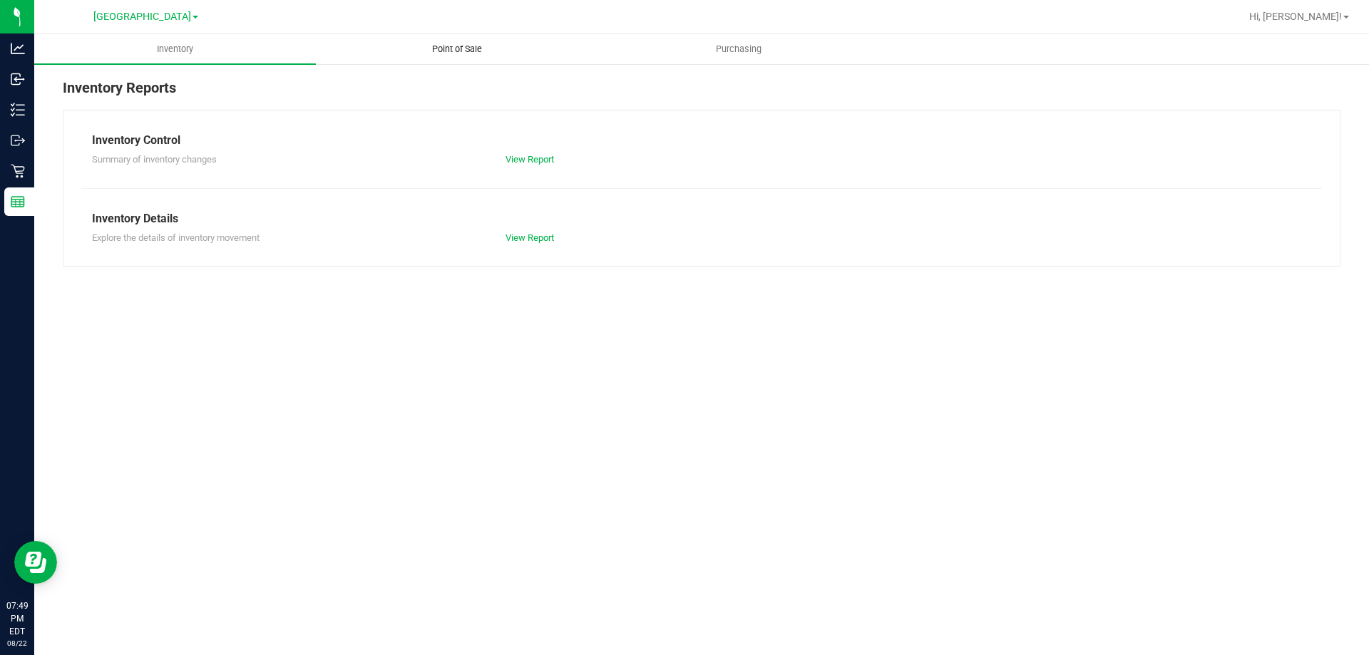
click at [441, 50] on span "Point of Sale" at bounding box center [457, 49] width 88 height 13
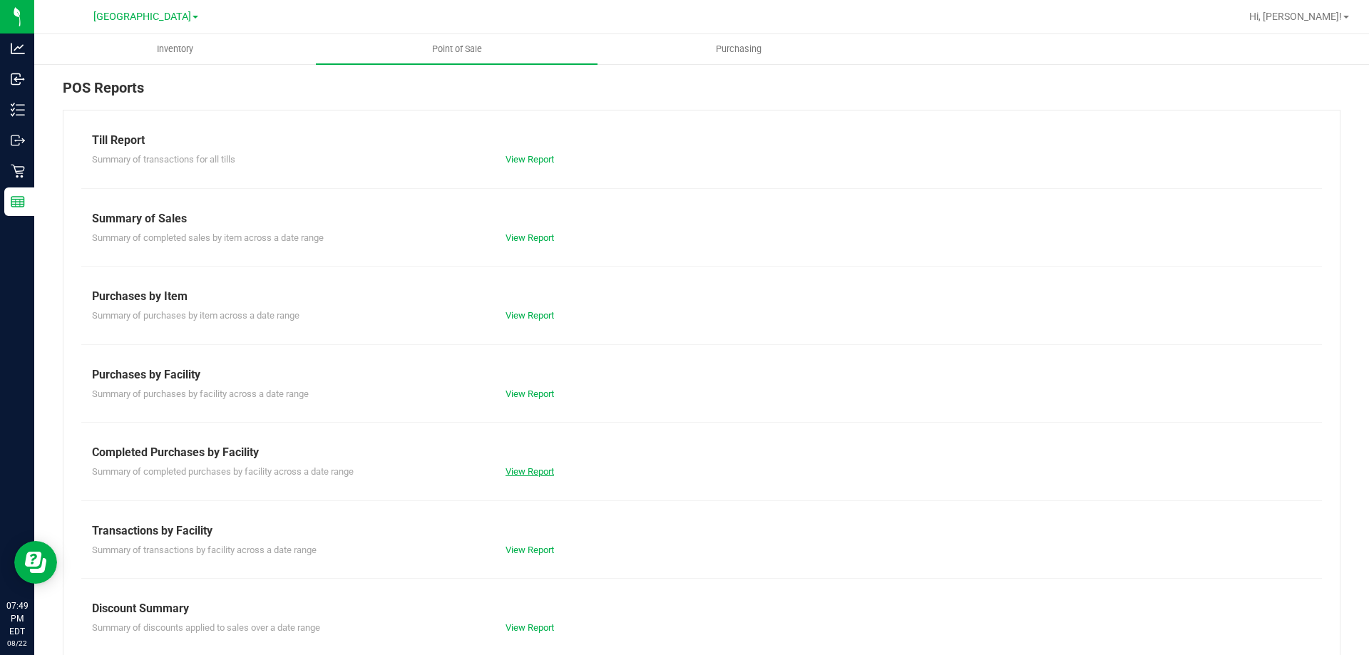
click at [515, 470] on link "View Report" at bounding box center [530, 471] width 48 height 11
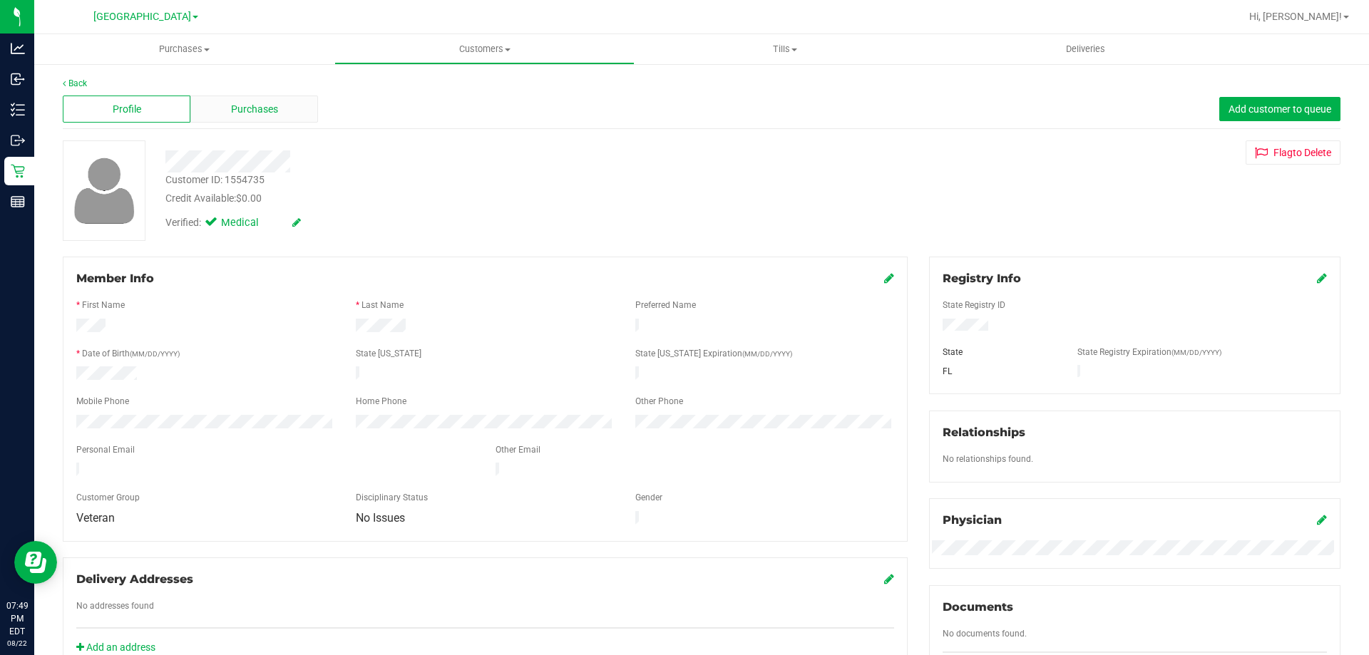
click at [264, 122] on div "Purchases" at bounding box center [254, 109] width 128 height 27
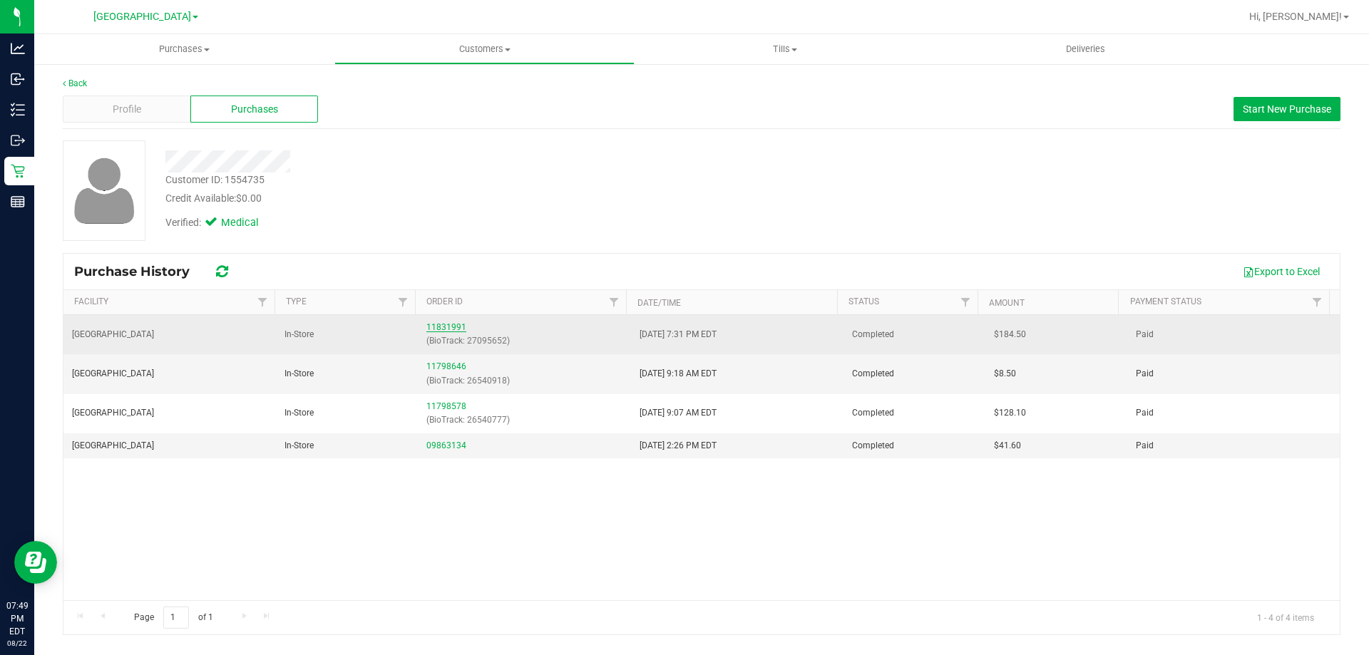
click at [439, 330] on link "11831991" at bounding box center [446, 327] width 40 height 10
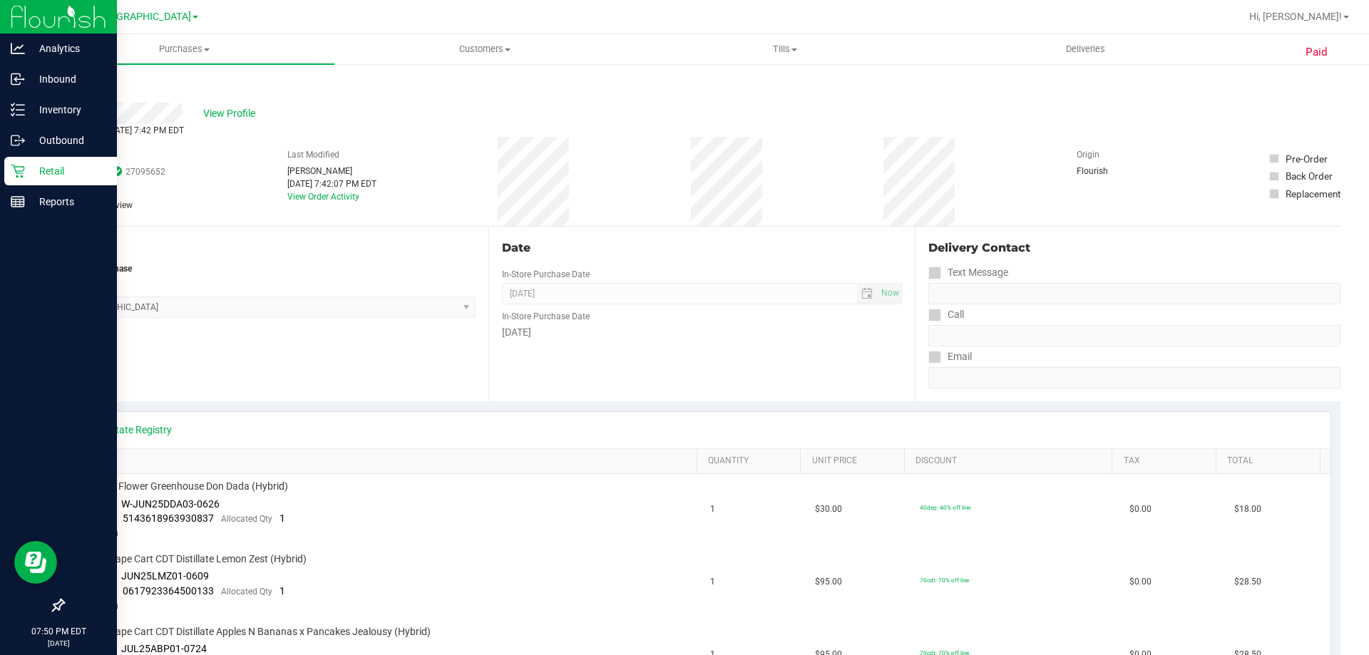
click at [23, 169] on icon at bounding box center [18, 171] width 14 height 14
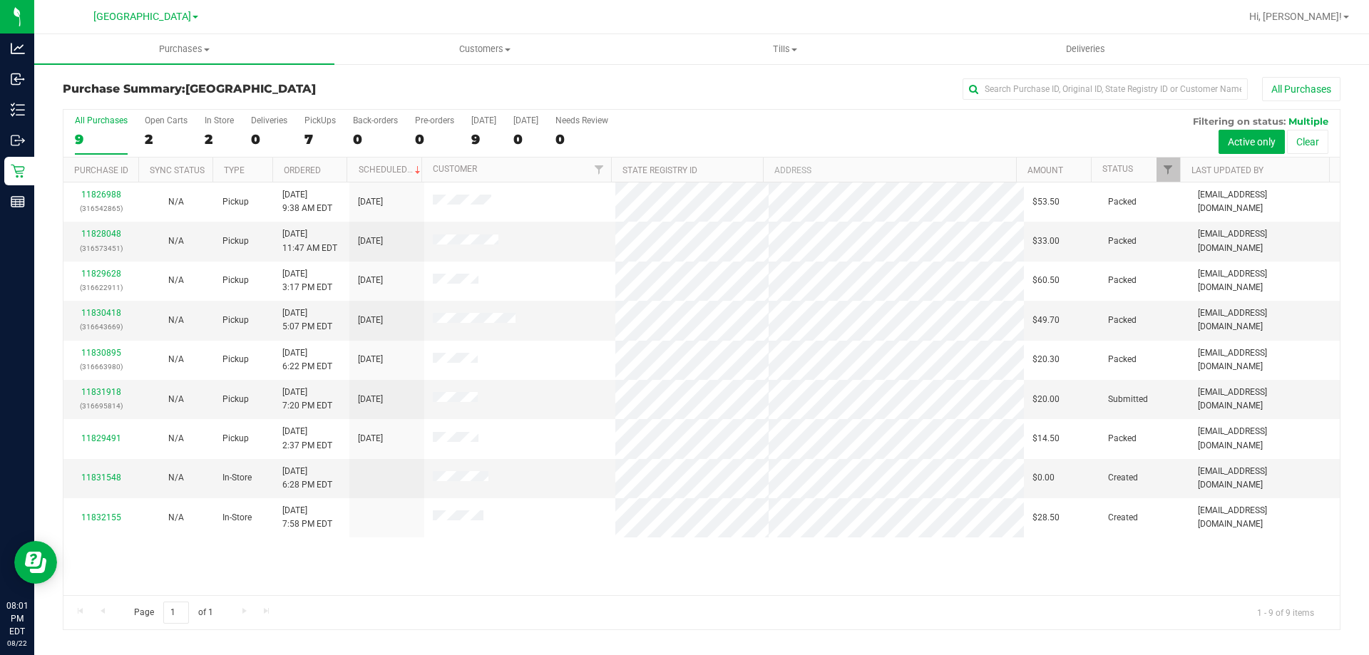
click at [641, 154] on div "All Purchases 9 Open Carts 2 In Store 2 Deliveries 0 PickUps 7 Back-orders 0 Pr…" at bounding box center [701, 134] width 1277 height 48
click at [672, 137] on div "All Purchases 9 Open Carts 2 In Store 2 Deliveries 0 PickUps 7 Back-orders 0 Pr…" at bounding box center [701, 134] width 1277 height 48
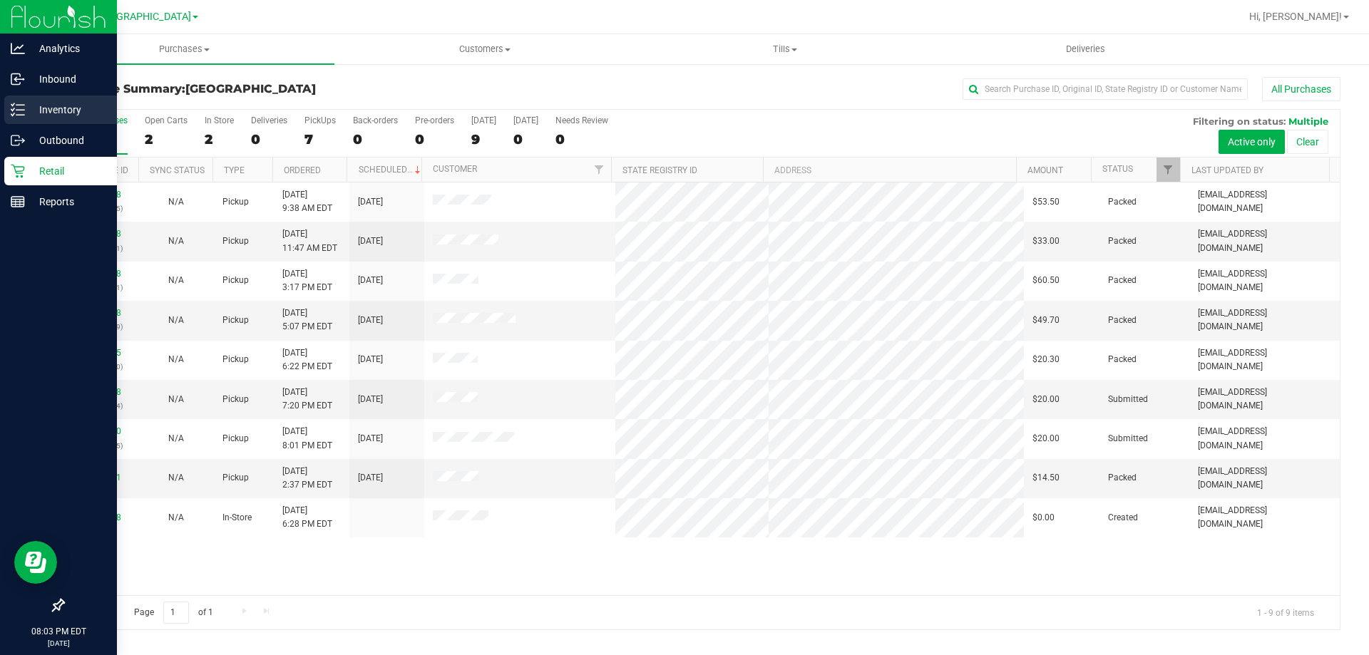
click at [35, 105] on p "Inventory" at bounding box center [68, 109] width 86 height 17
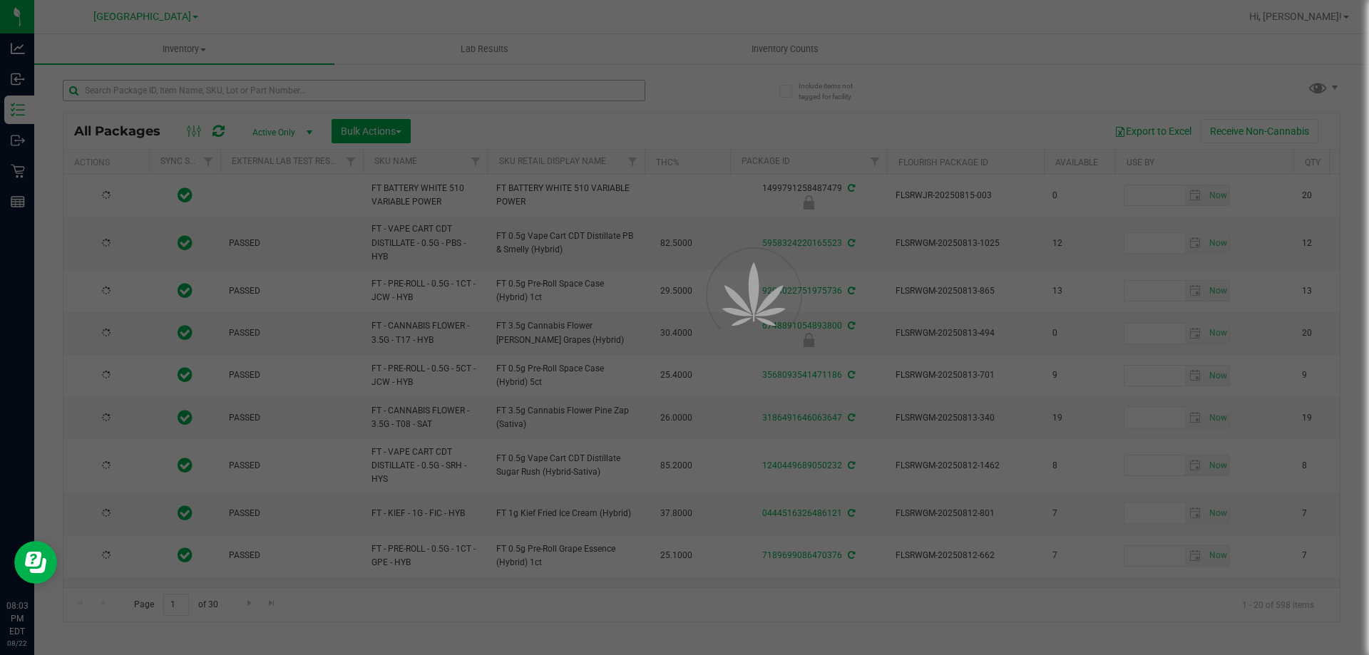
click at [195, 94] on div at bounding box center [684, 327] width 1369 height 655
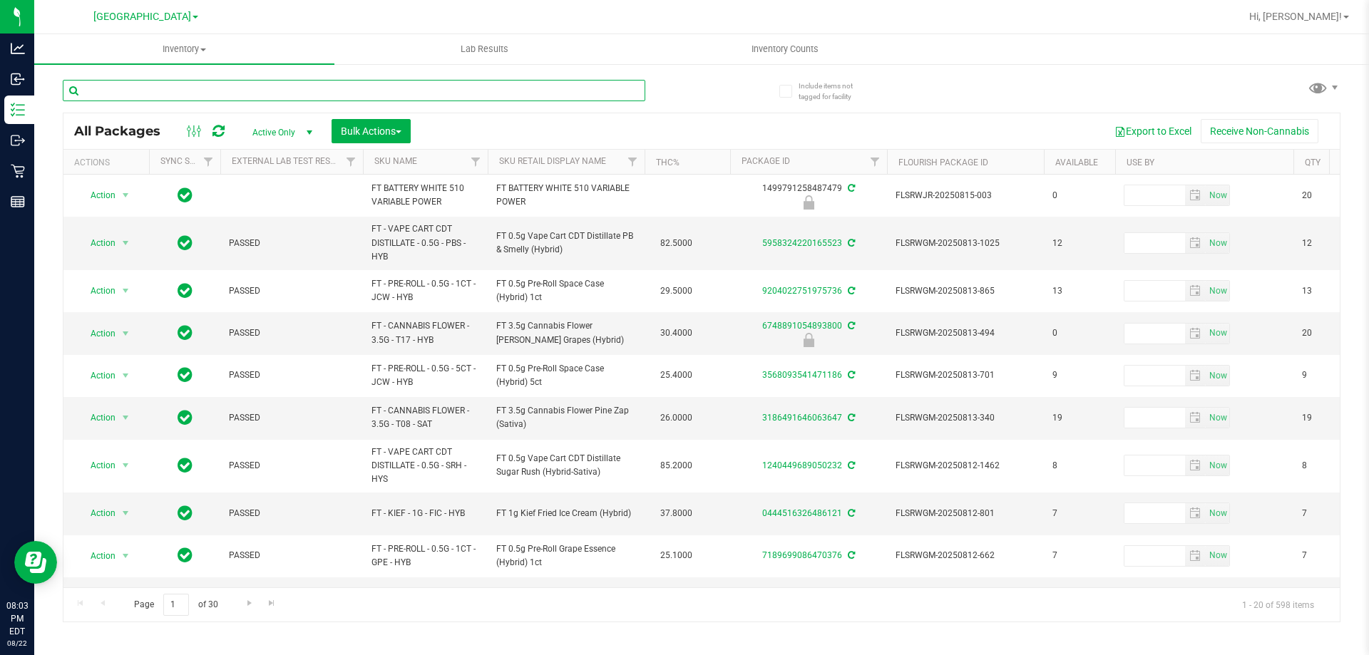
click at [192, 94] on input "text" at bounding box center [354, 90] width 583 height 21
type input "bowl"
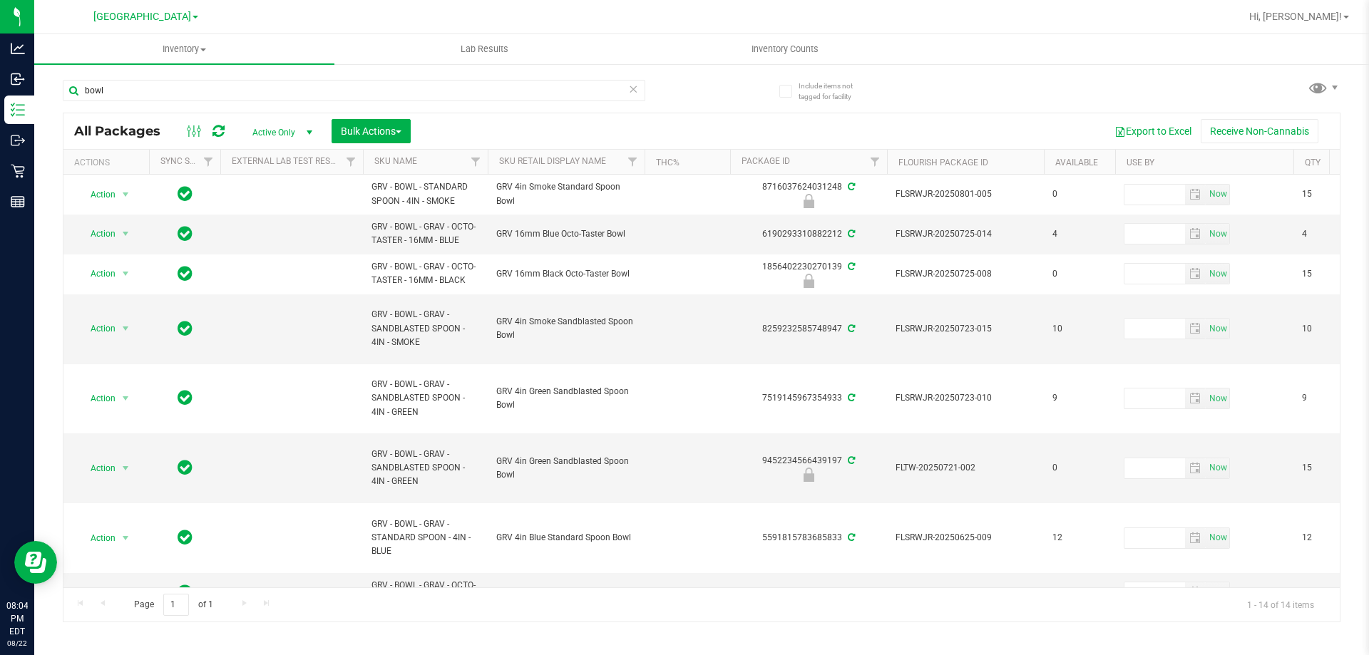
click at [618, 168] on th "Sku Retail Display Name" at bounding box center [566, 162] width 157 height 25
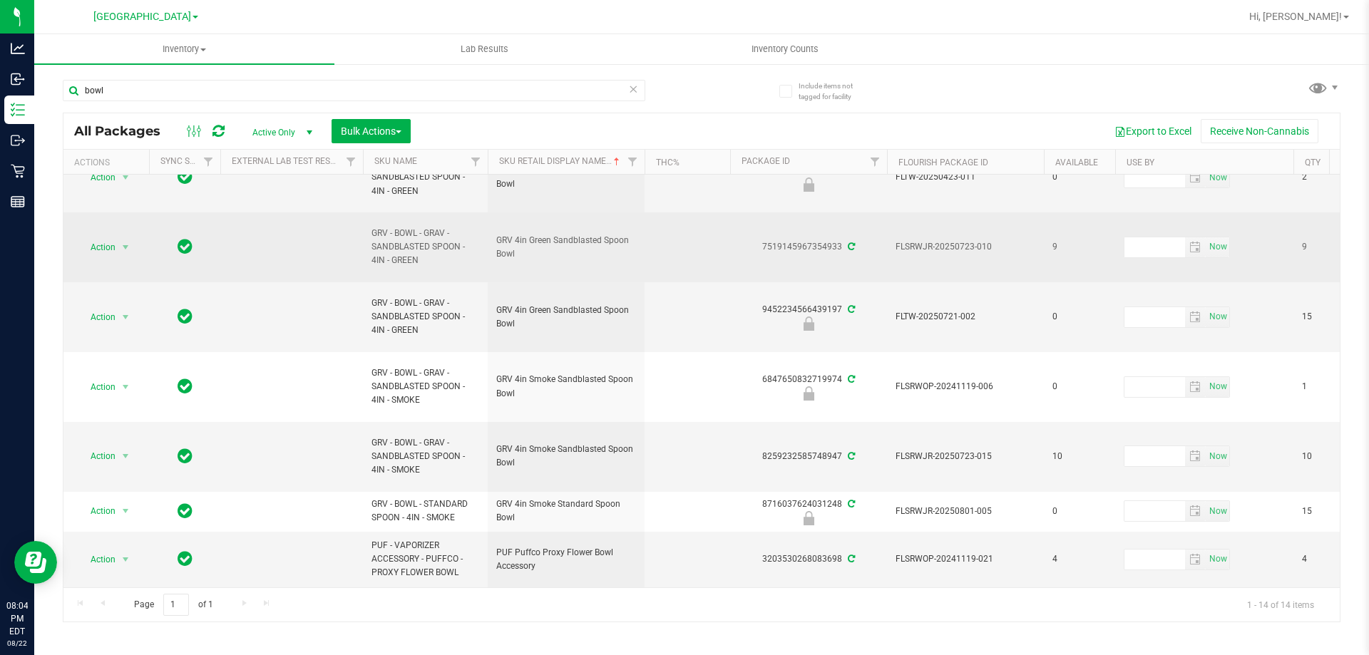
scroll to position [411, 0]
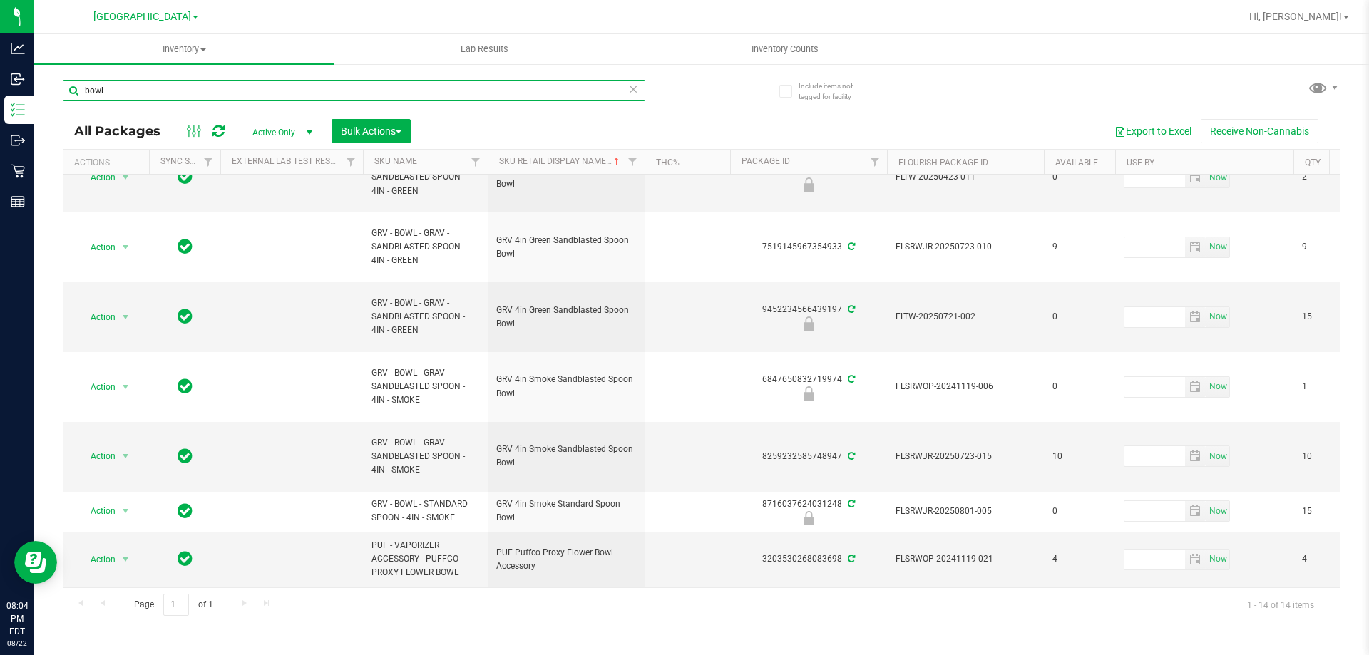
click at [271, 89] on input "bowl" at bounding box center [354, 90] width 583 height 21
type input "battery"
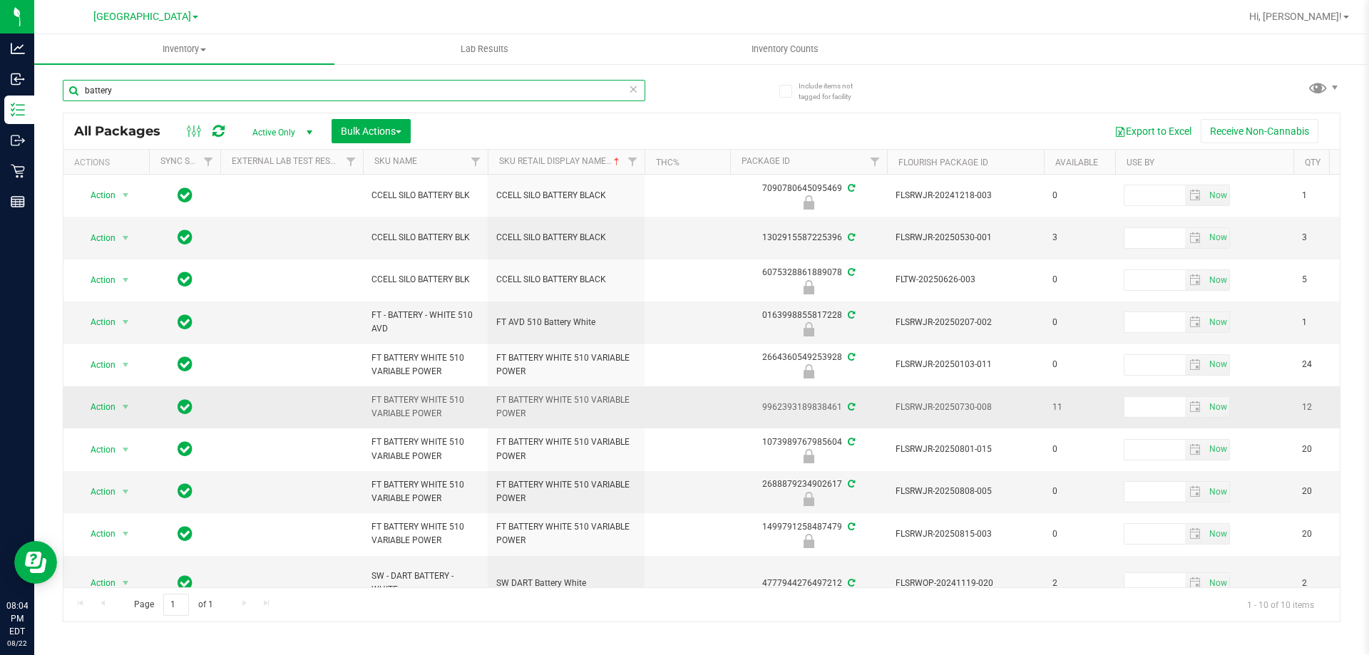
scroll to position [34, 0]
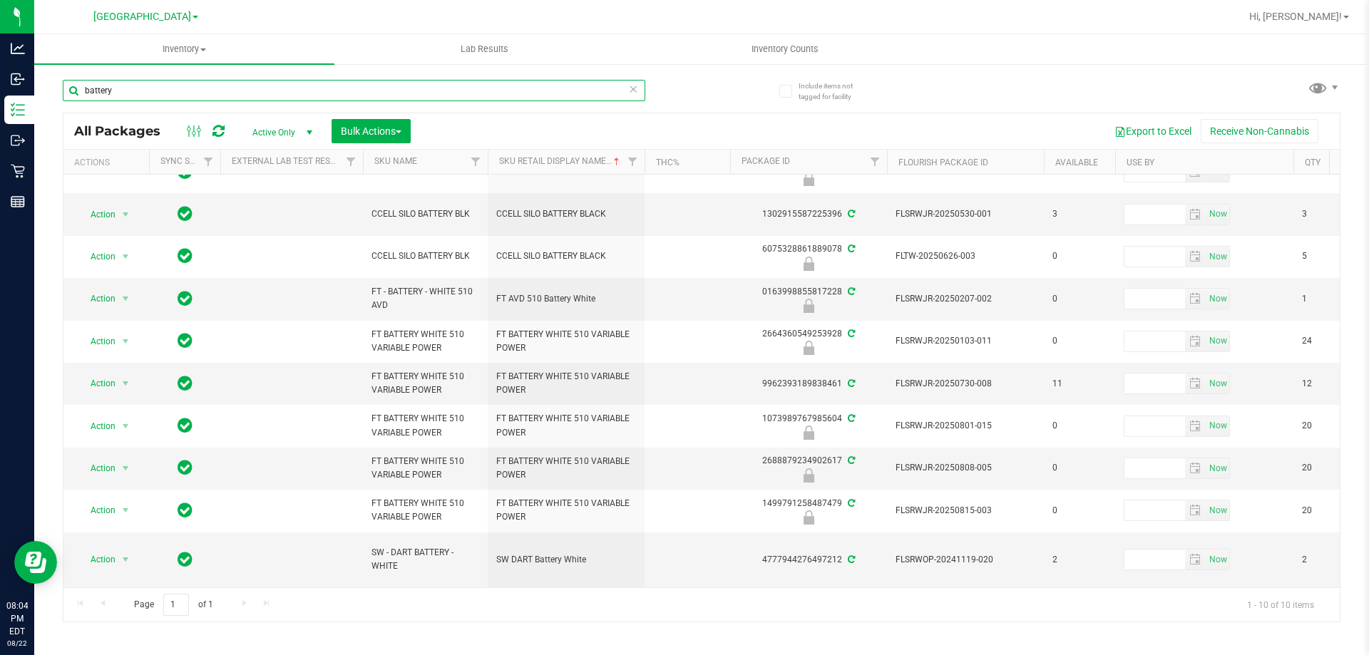
click at [423, 99] on input "battery" at bounding box center [354, 90] width 583 height 21
type input "paper"
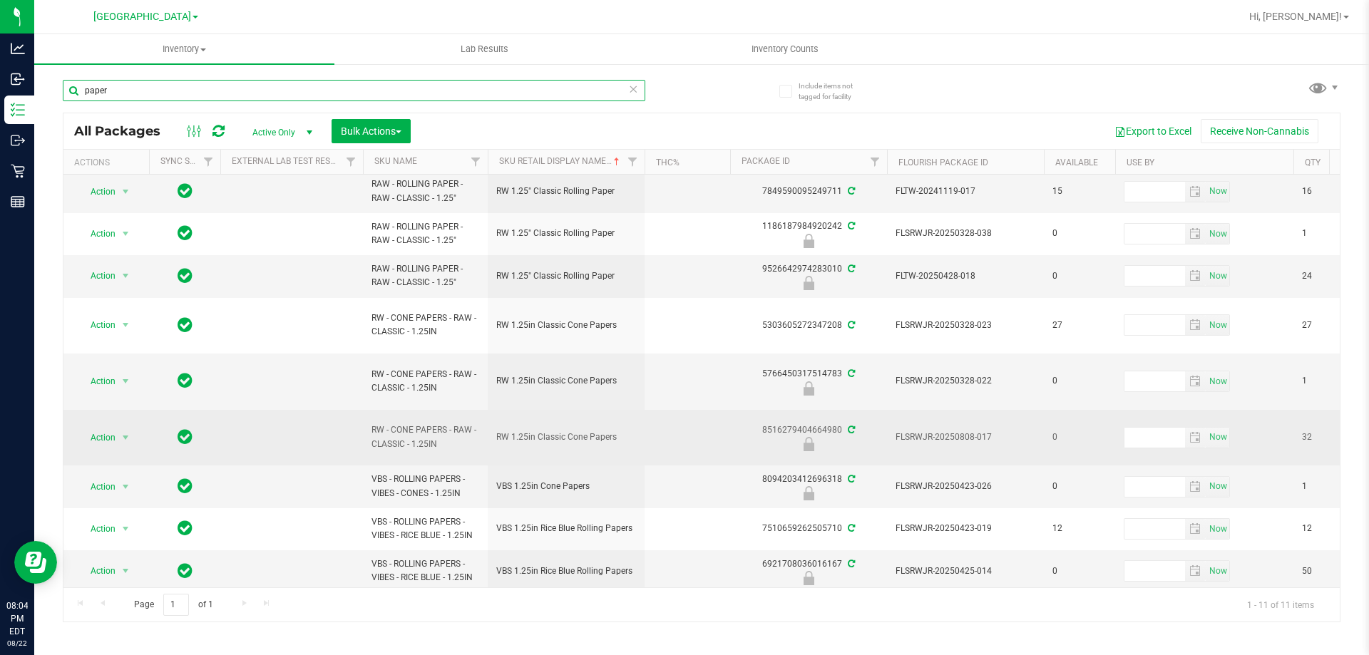
scroll to position [71, 0]
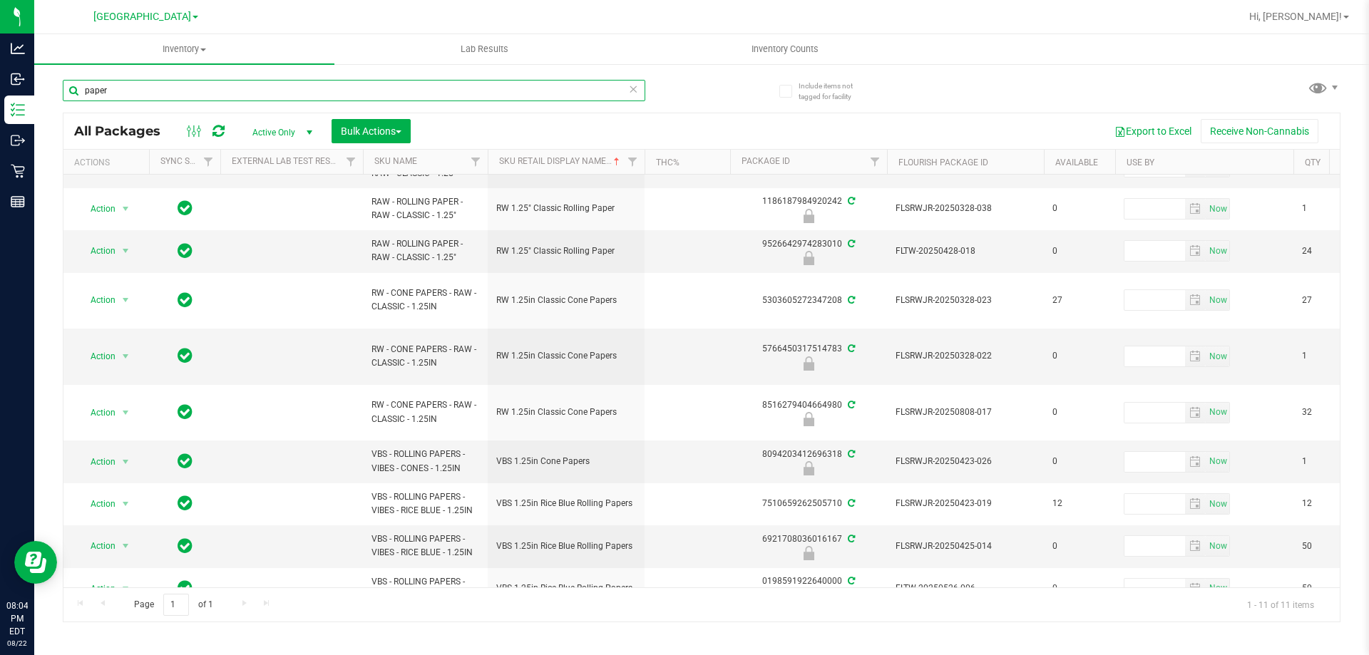
click at [277, 90] on input "paper" at bounding box center [354, 90] width 583 height 21
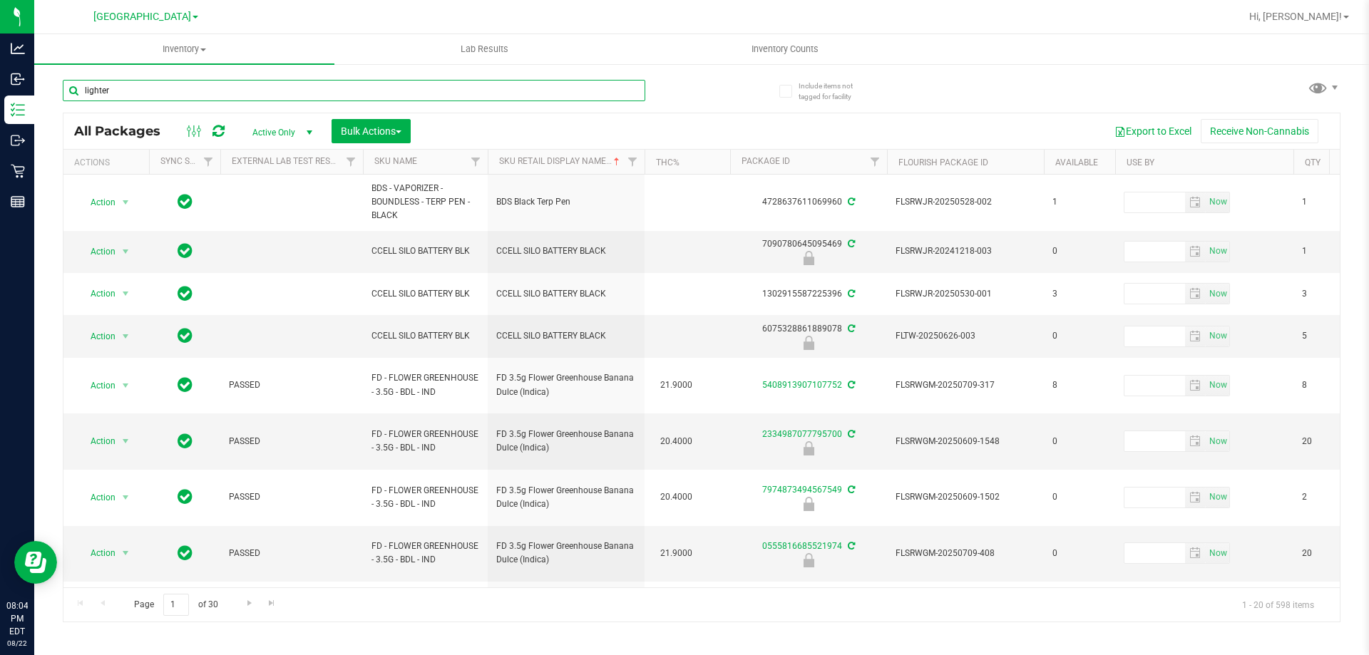
type input "lighter"
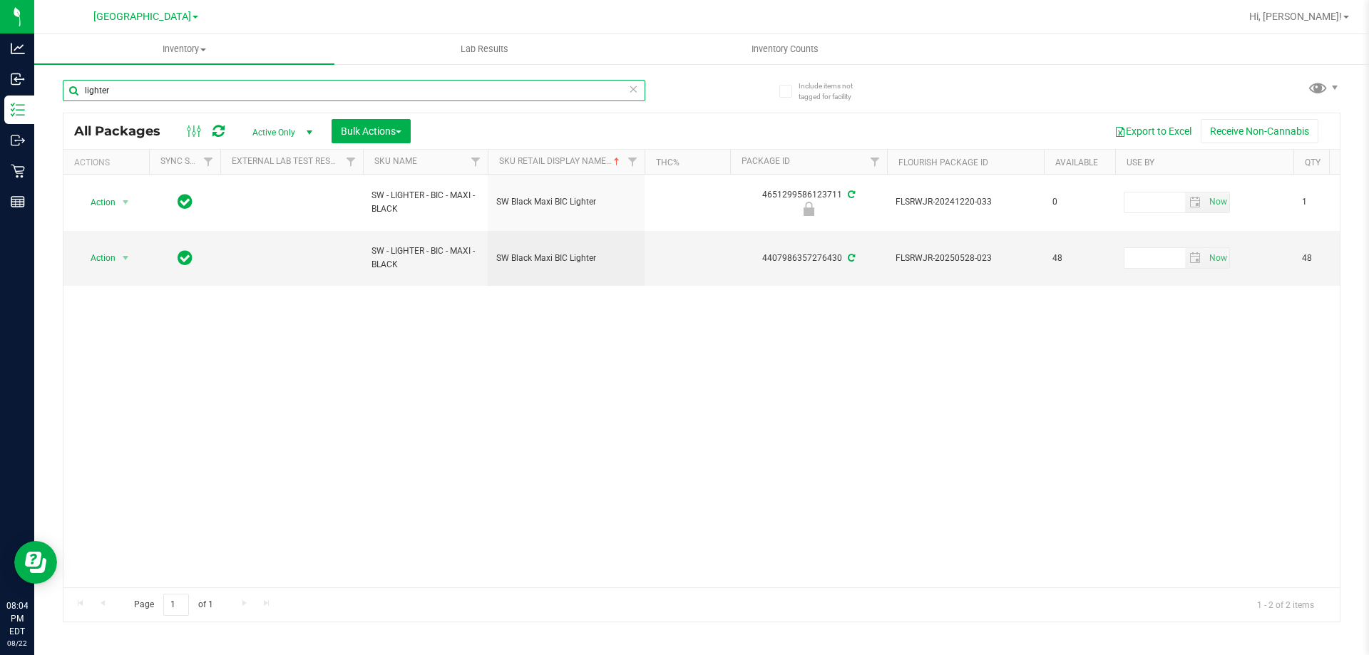
click at [277, 90] on input "lighter" at bounding box center [354, 90] width 583 height 21
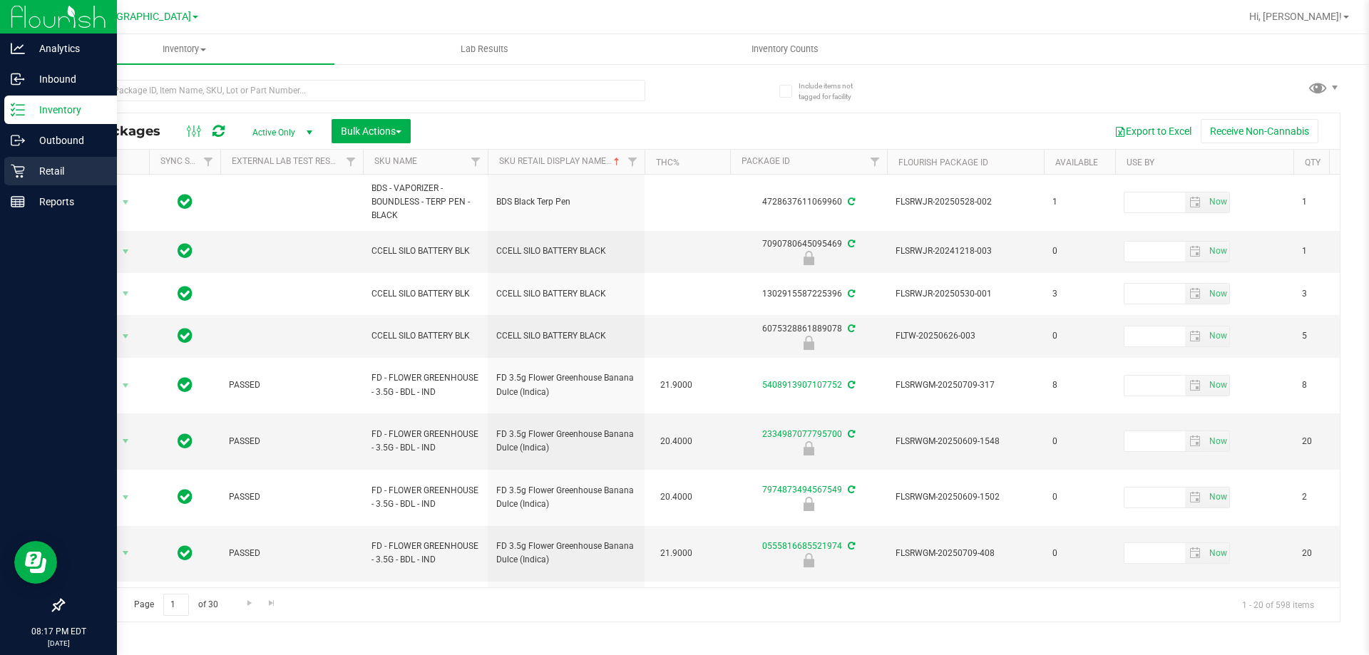
click at [48, 180] on div "Retail" at bounding box center [60, 171] width 113 height 29
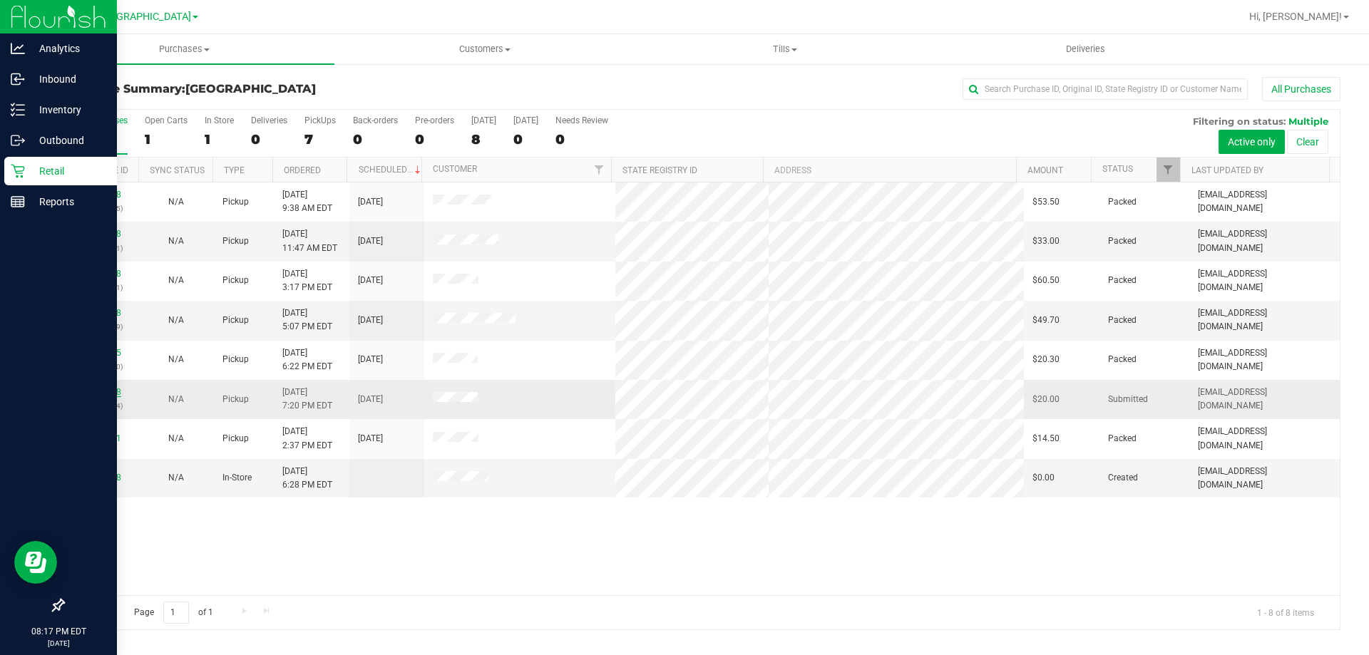
click at [115, 394] on link "11831918" at bounding box center [101, 392] width 40 height 10
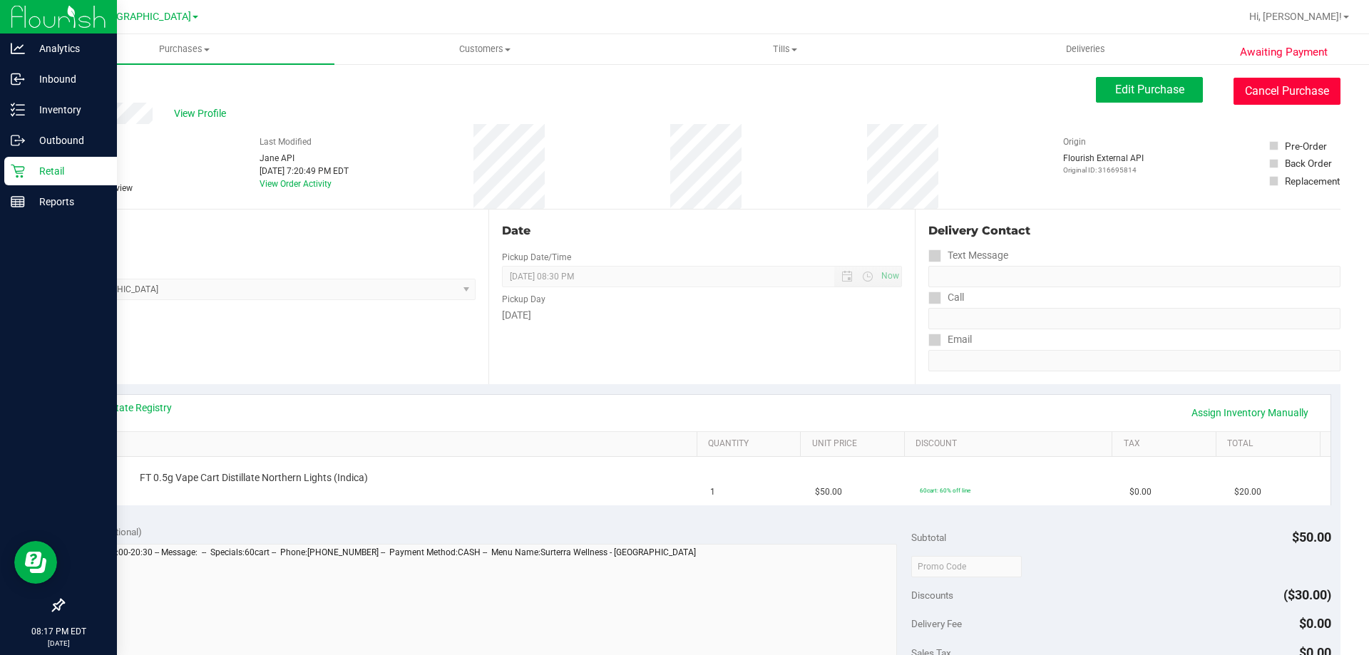
click at [1254, 91] on button "Cancel Purchase" at bounding box center [1287, 91] width 107 height 27
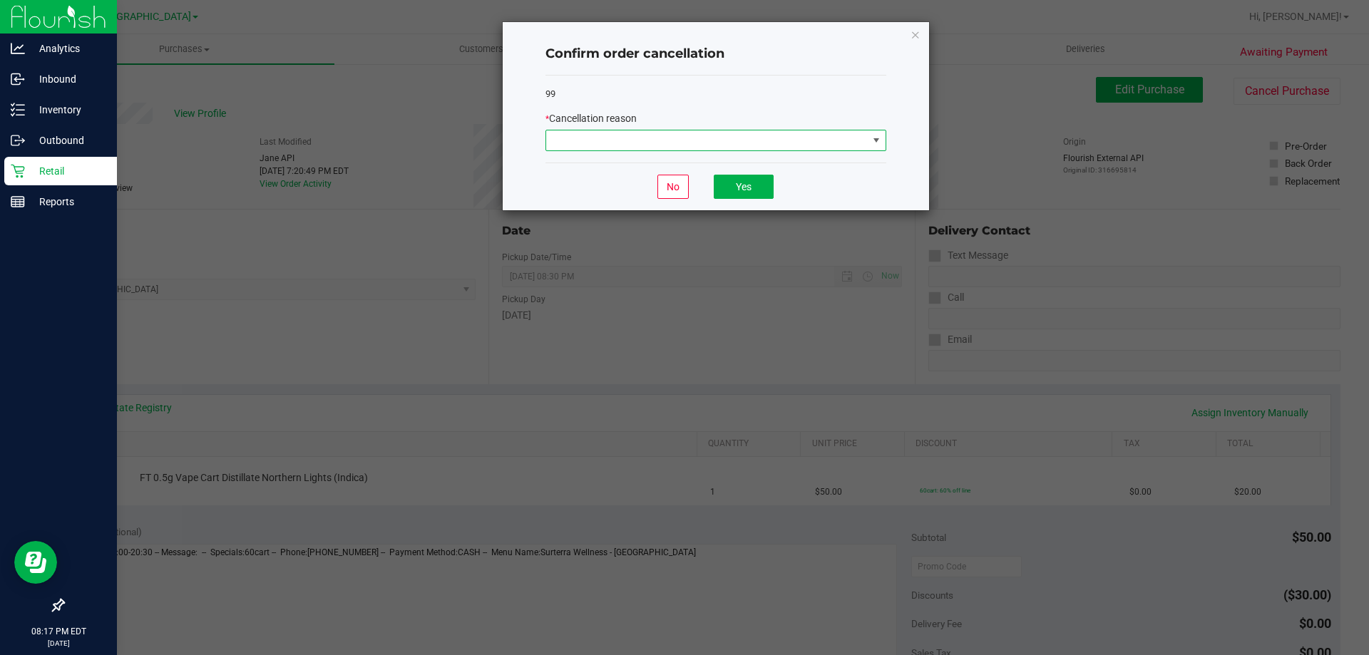
click at [702, 137] on span at bounding box center [707, 141] width 322 height 20
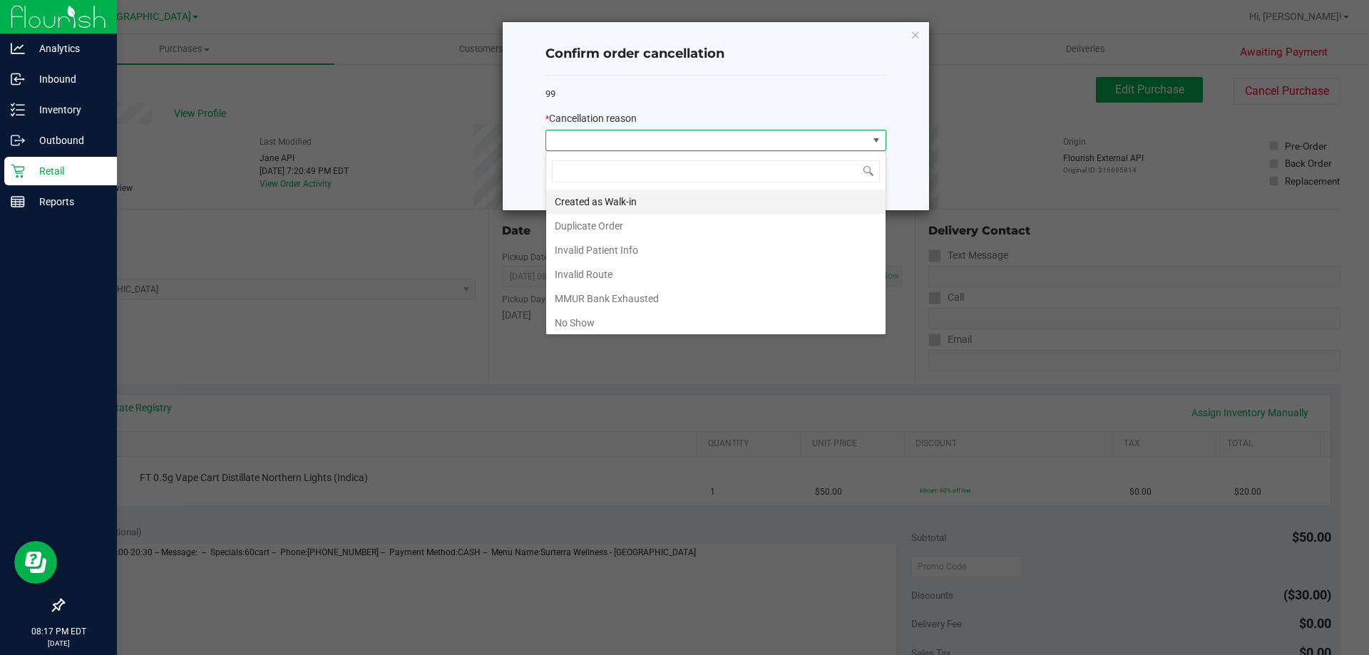
scroll to position [21, 341]
click at [626, 223] on li "Duplicate Order" at bounding box center [715, 226] width 339 height 24
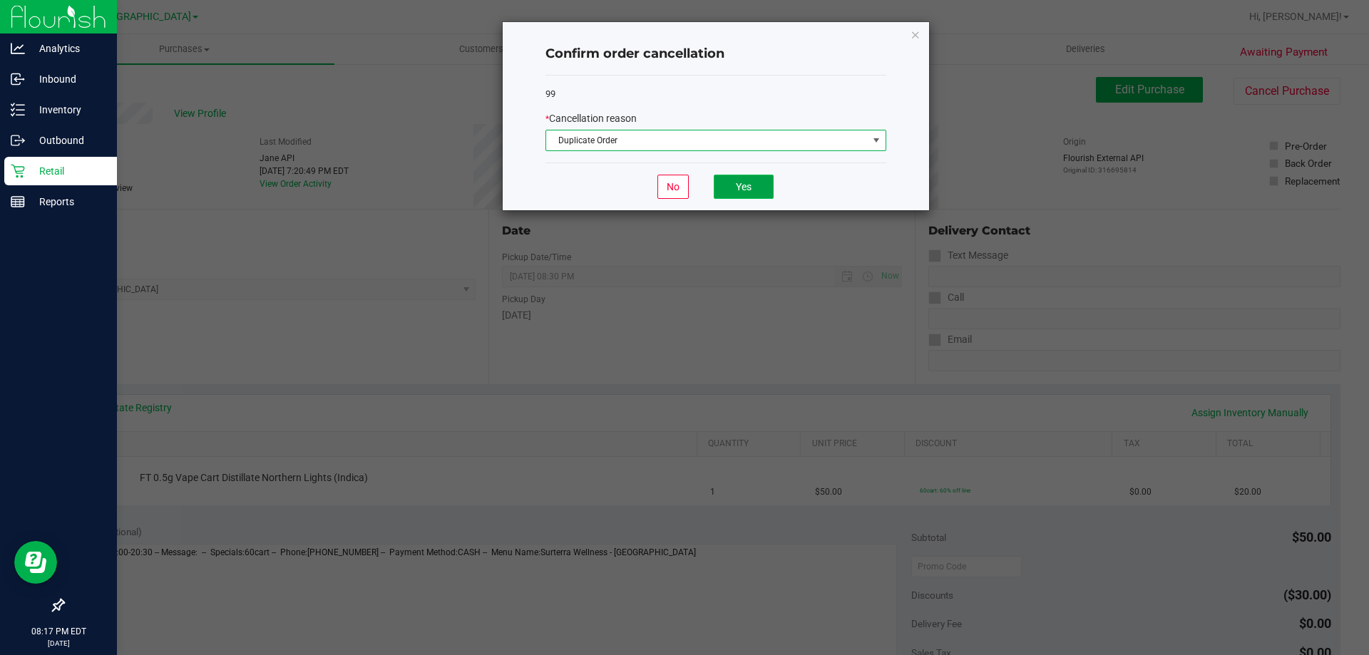
click at [740, 186] on button "Yes" at bounding box center [744, 187] width 60 height 24
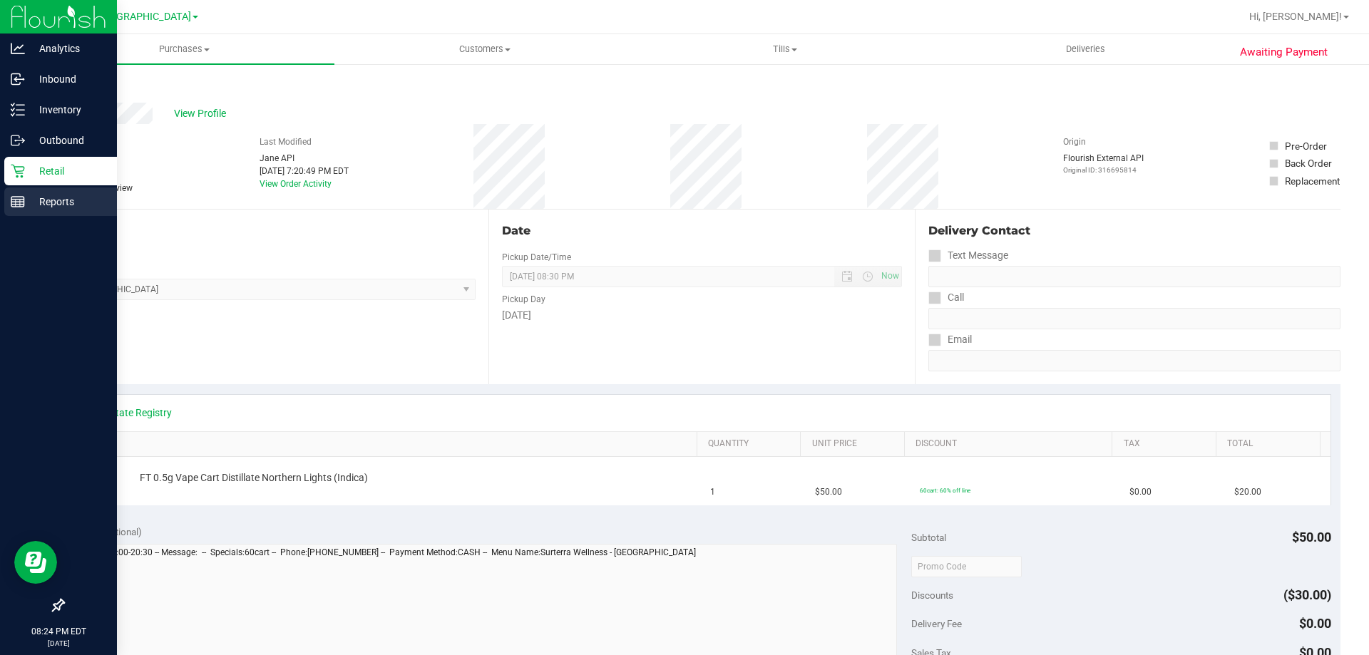
click at [39, 209] on p "Reports" at bounding box center [68, 201] width 86 height 17
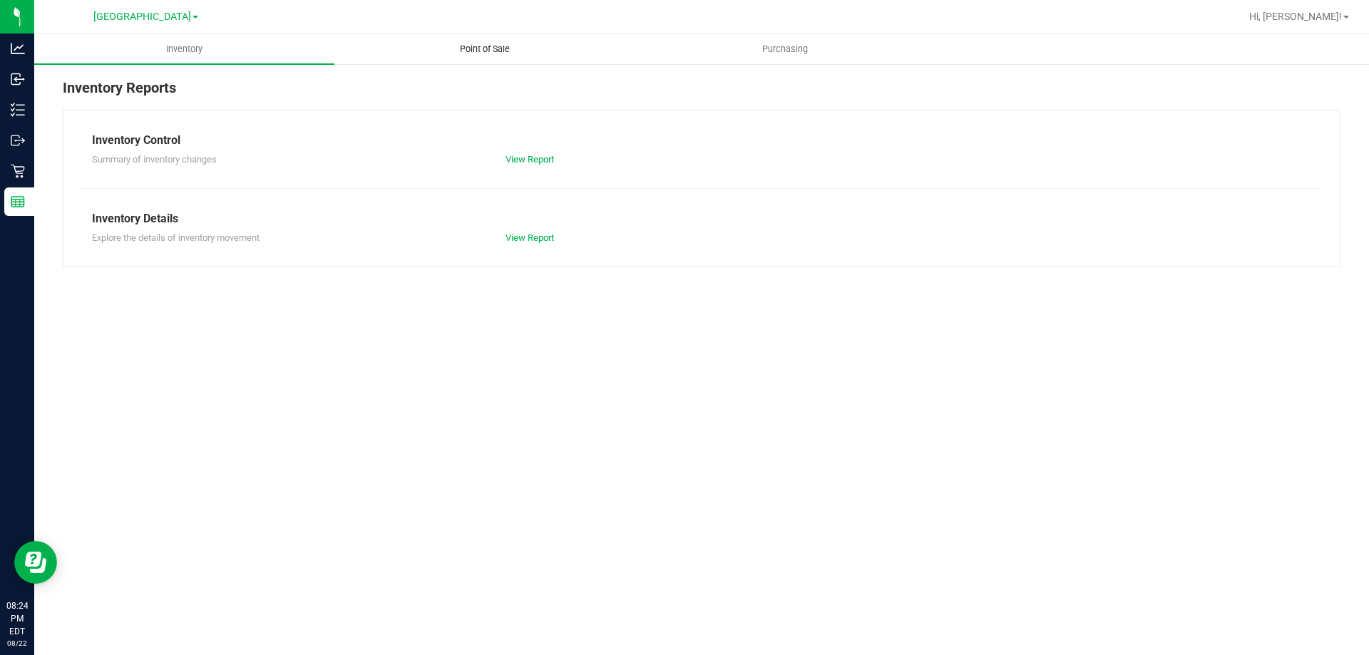
click at [499, 53] on span "Point of Sale" at bounding box center [485, 49] width 88 height 13
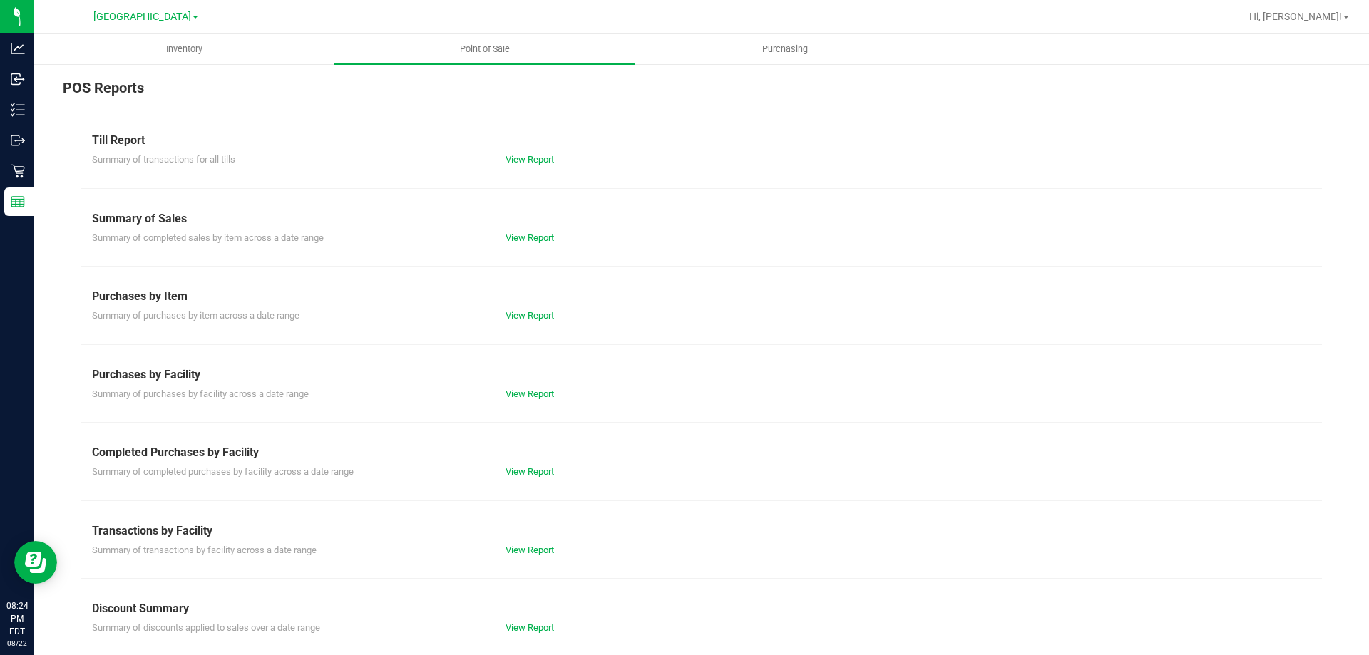
click at [533, 478] on div "View Report" at bounding box center [598, 472] width 207 height 14
click at [533, 473] on link "View Report" at bounding box center [530, 471] width 48 height 11
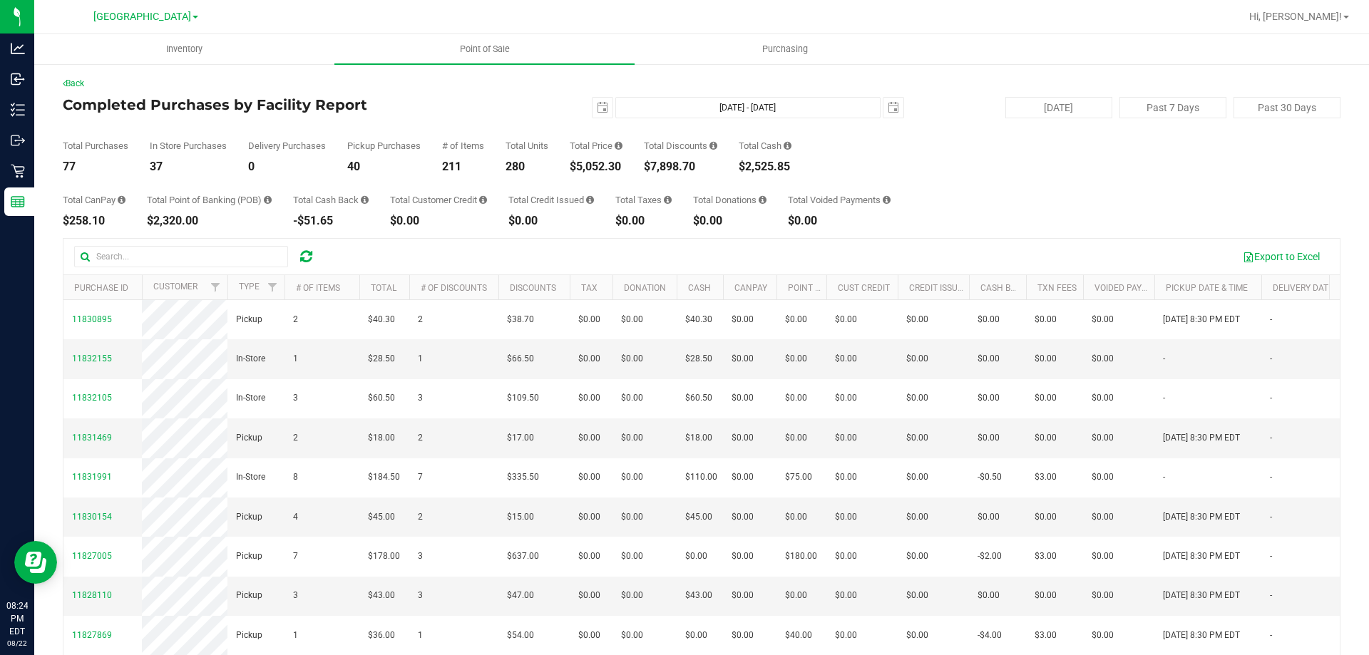
click at [605, 164] on div "$5,052.30" at bounding box center [596, 166] width 53 height 11
copy div "5,052.30"
